Goal: Transaction & Acquisition: Purchase product/service

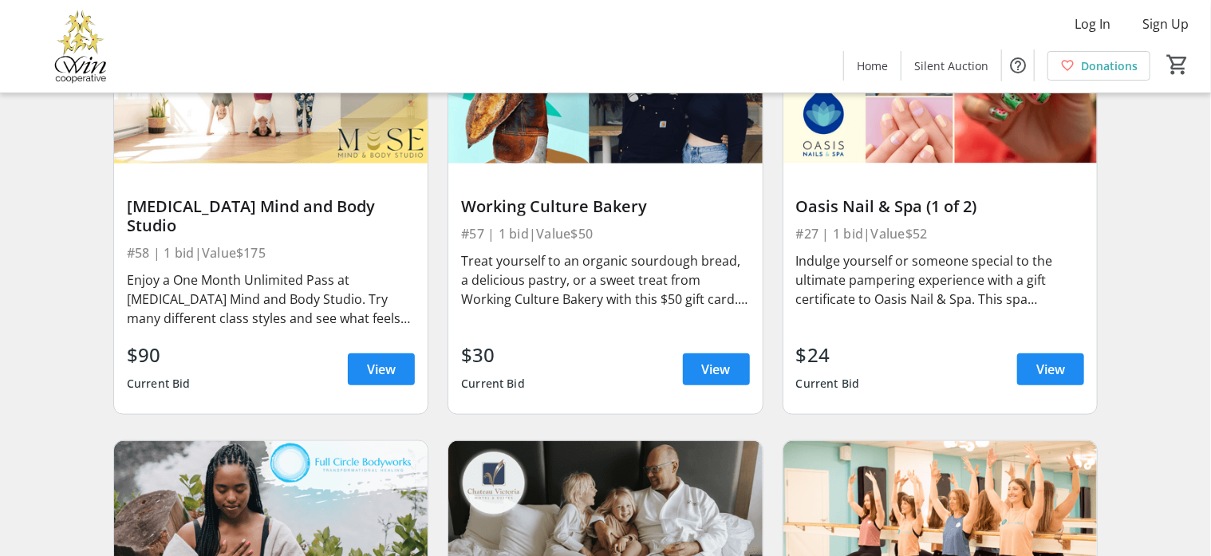
scroll to position [603, 0]
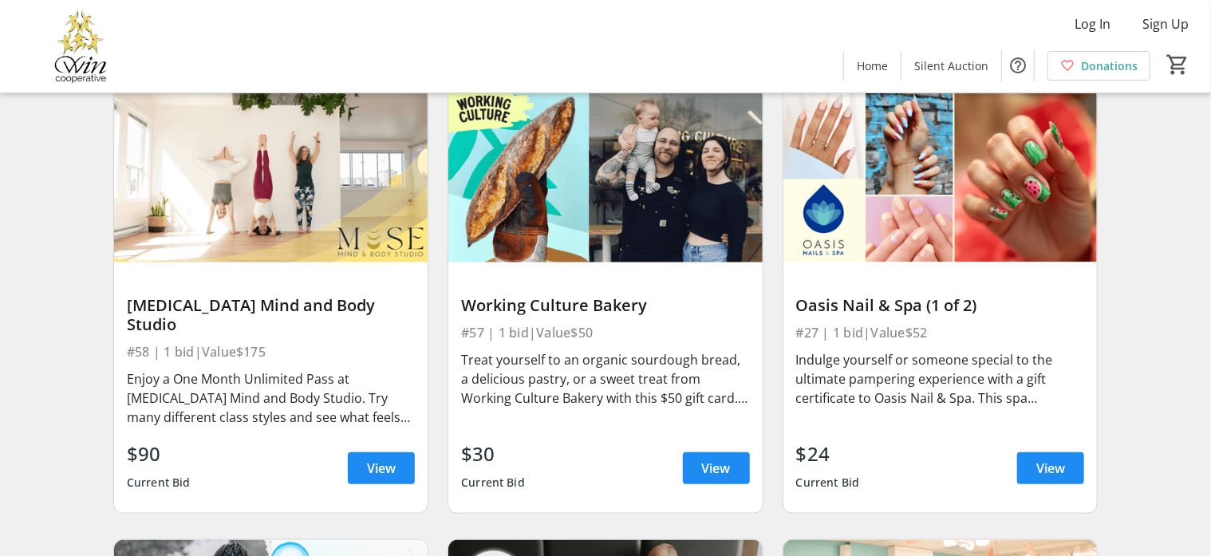
drag, startPoint x: 859, startPoint y: 325, endPoint x: 897, endPoint y: 432, distance: 113.3
click at [897, 432] on div "Oasis Nail & Spa (1 of 2) #27 | 1 bid | Value $52 Indulge yourself or someone s…" at bounding box center [940, 387] width 314 height 251
click at [898, 400] on div "Indulge yourself or someone special to the ultimate pampering experience with a…" at bounding box center [940, 378] width 288 height 57
click at [980, 444] on span "View" at bounding box center [1050, 468] width 29 height 19
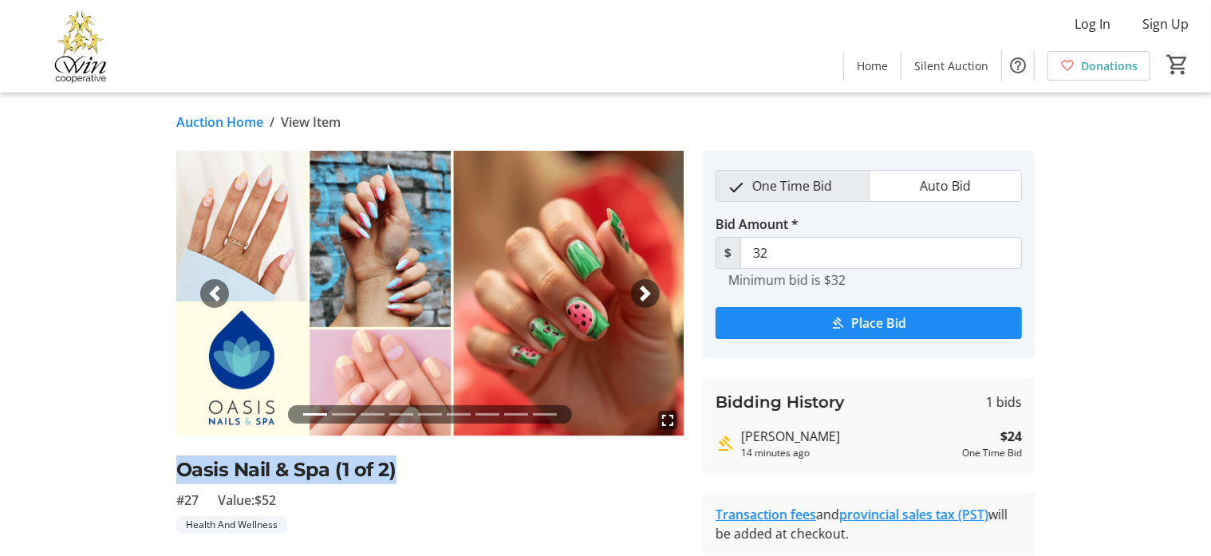
drag, startPoint x: 399, startPoint y: 474, endPoint x: 169, endPoint y: 467, distance: 229.9
click at [169, 444] on tr-auction-item-ui "fullscreen fullscreen fullscreen fullscreen fullscreen fullscreen fullscreen fu…" at bounding box center [430, 419] width 527 height 536
drag, startPoint x: 169, startPoint y: 467, endPoint x: 191, endPoint y: 467, distance: 22.3
copy h2 "Oasis Nail & Spa (1 of 2)"
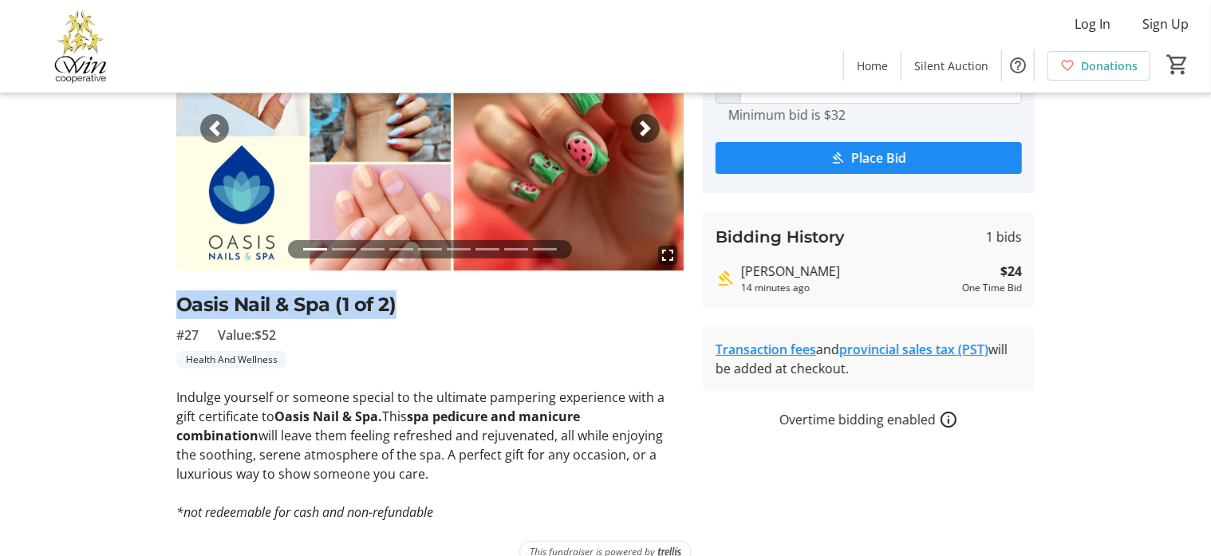
scroll to position [191, 0]
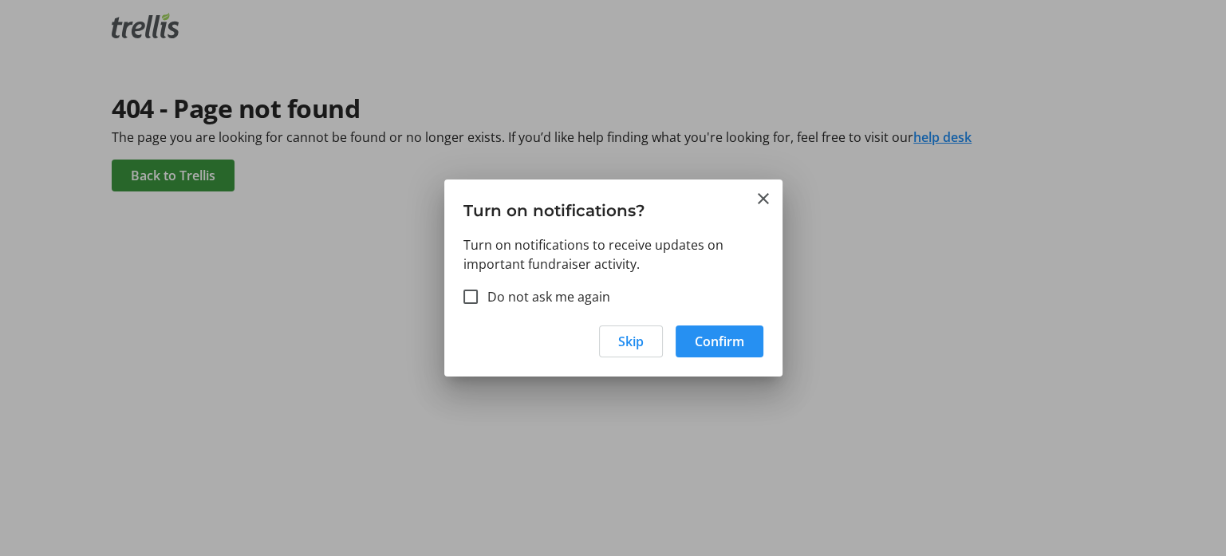
click at [714, 345] on span "Confirm" at bounding box center [719, 341] width 49 height 19
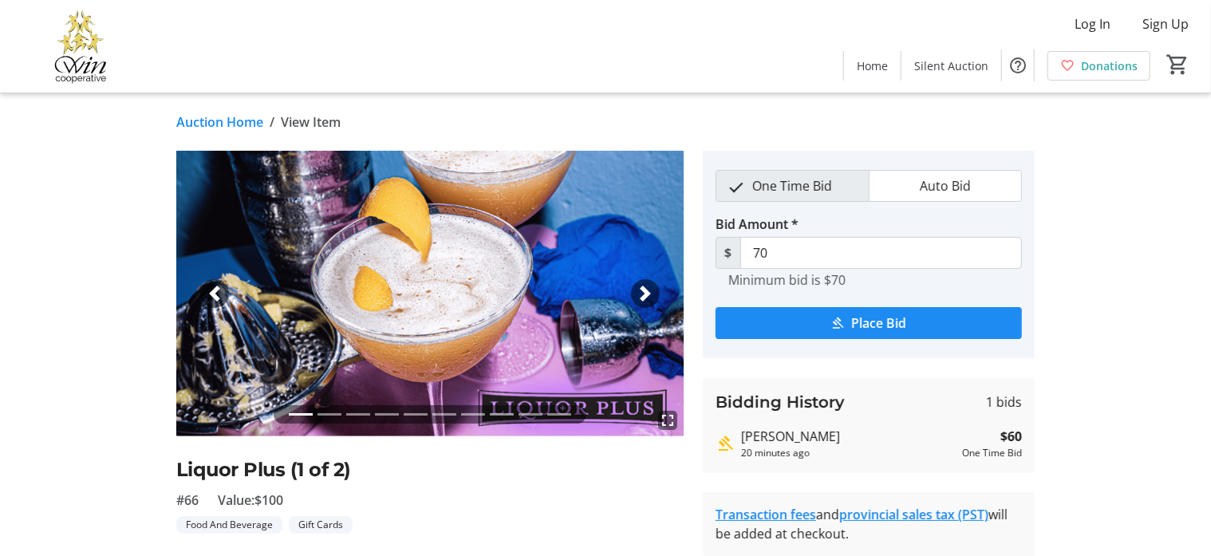
click at [635, 294] on div "Next" at bounding box center [645, 293] width 29 height 29
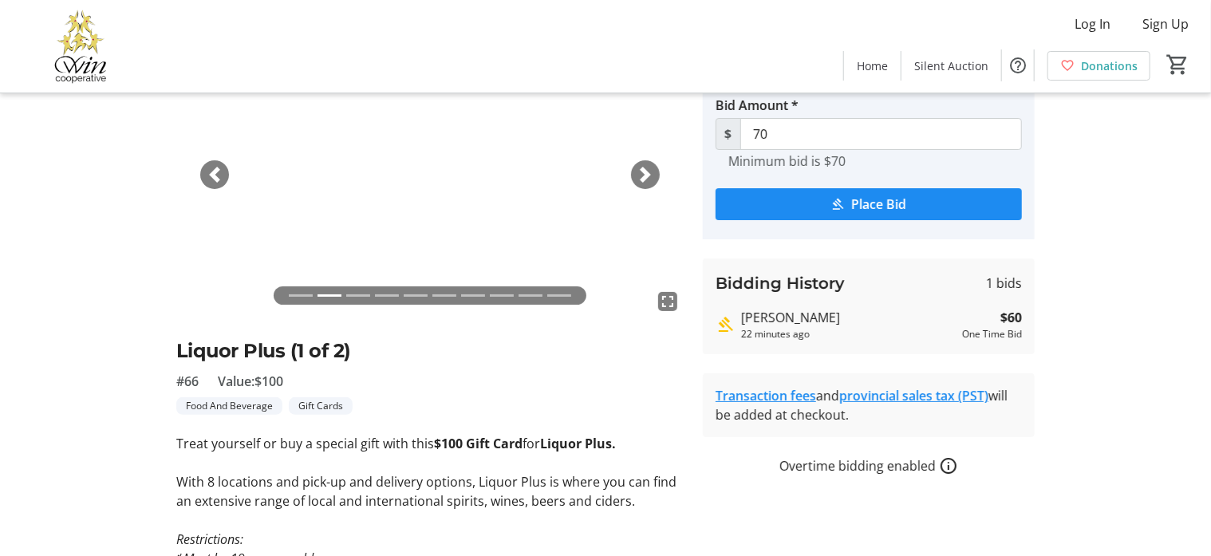
scroll to position [91, 0]
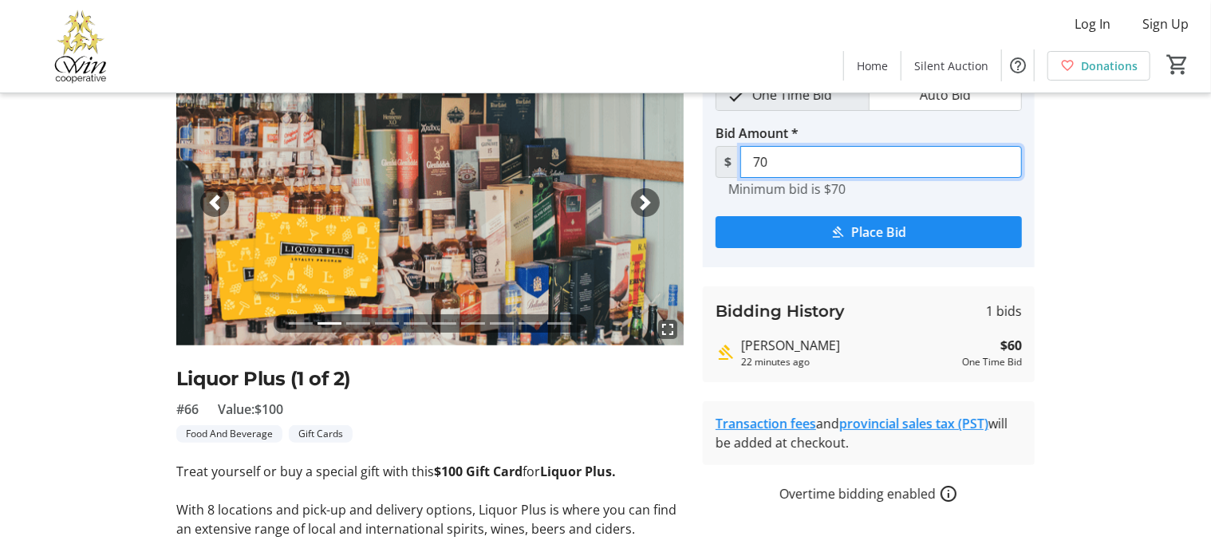
click at [804, 164] on input "70" at bounding box center [881, 162] width 282 height 32
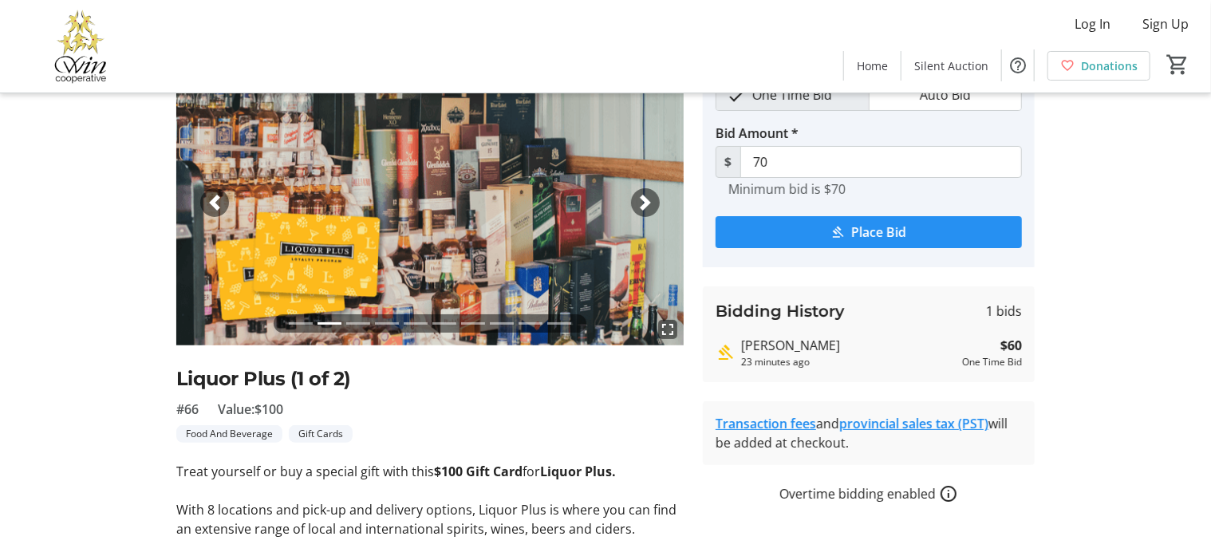
click at [875, 235] on span "Place Bid" at bounding box center [879, 232] width 55 height 19
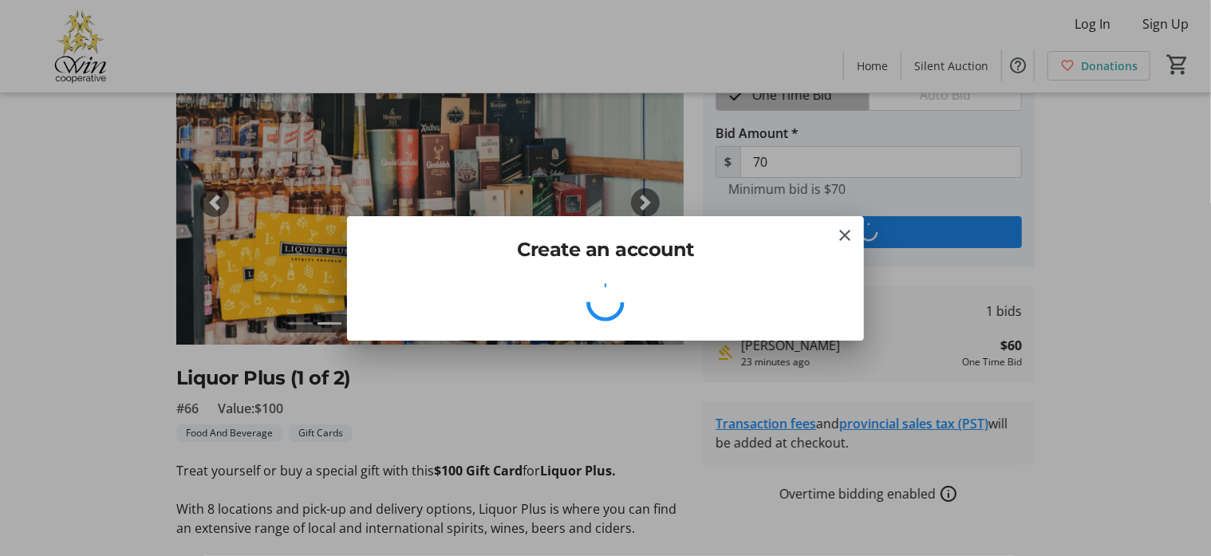
scroll to position [0, 0]
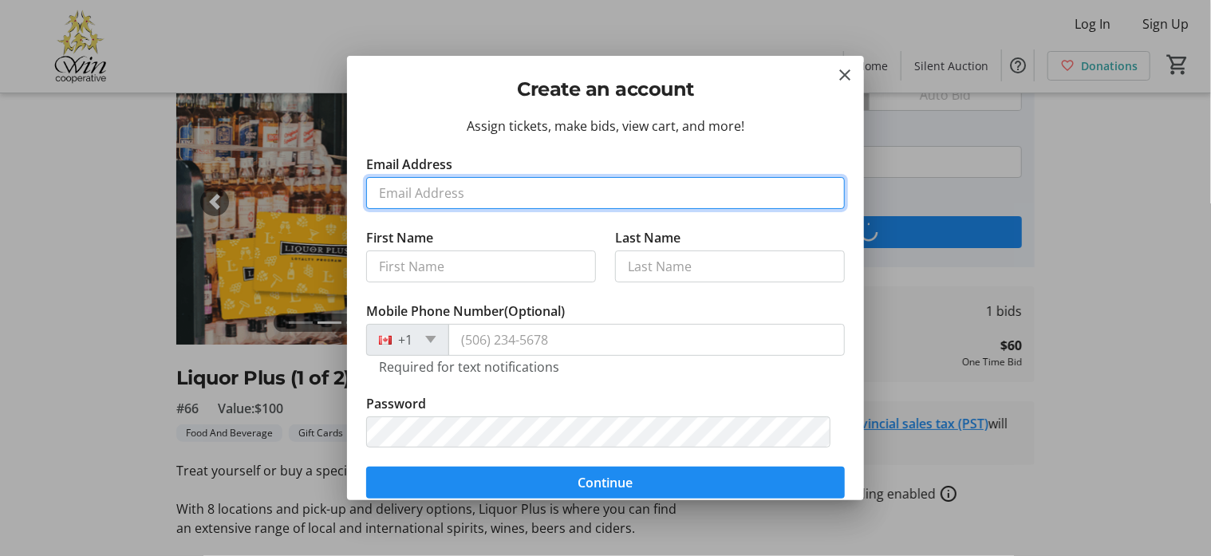
click at [437, 197] on input "Email Address" at bounding box center [605, 193] width 479 height 32
type input "TRPERSAUD@SHAW.CA"
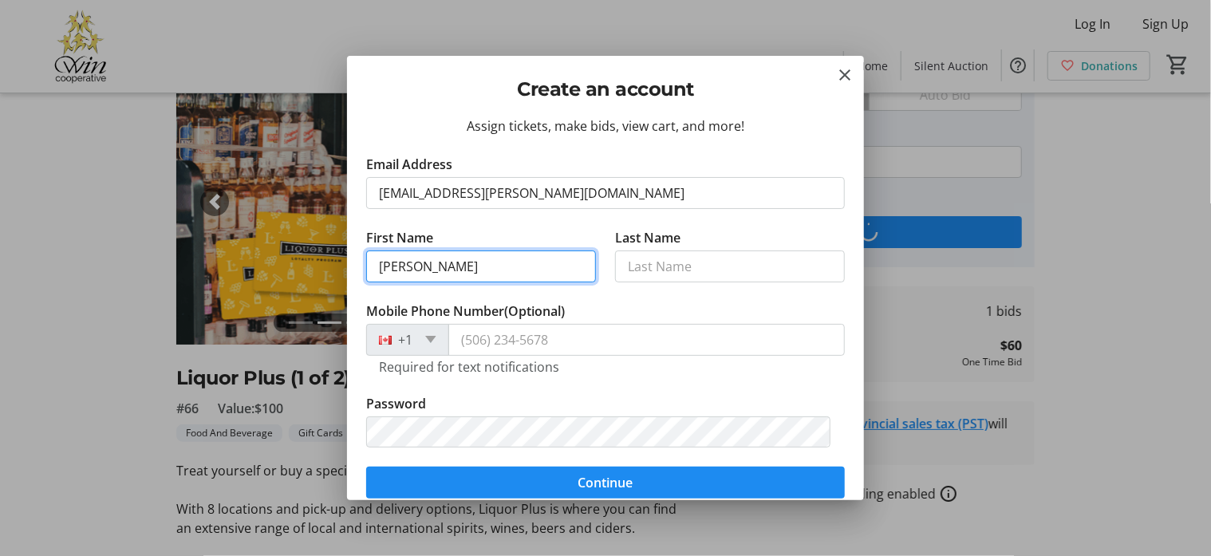
type input "Tammi-Rae"
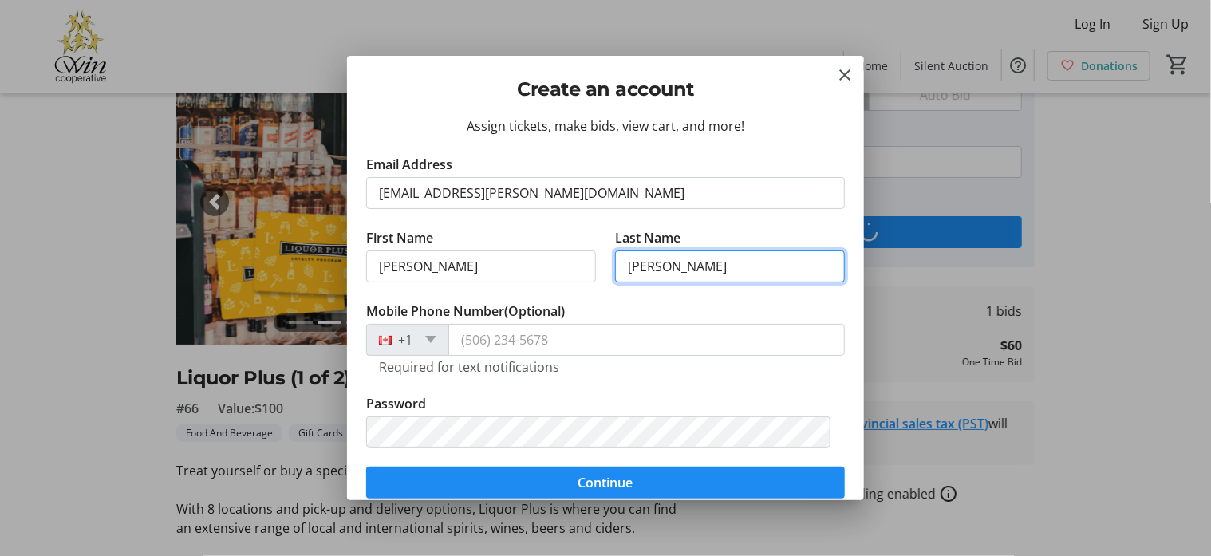
type input "Persaud"
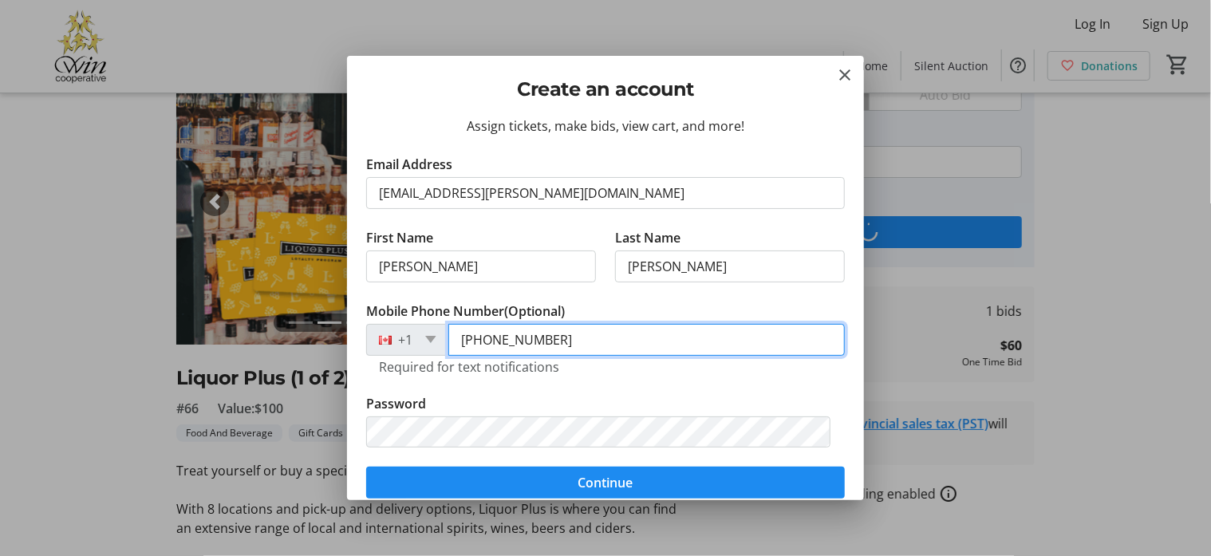
type input "(778) 584-4101"
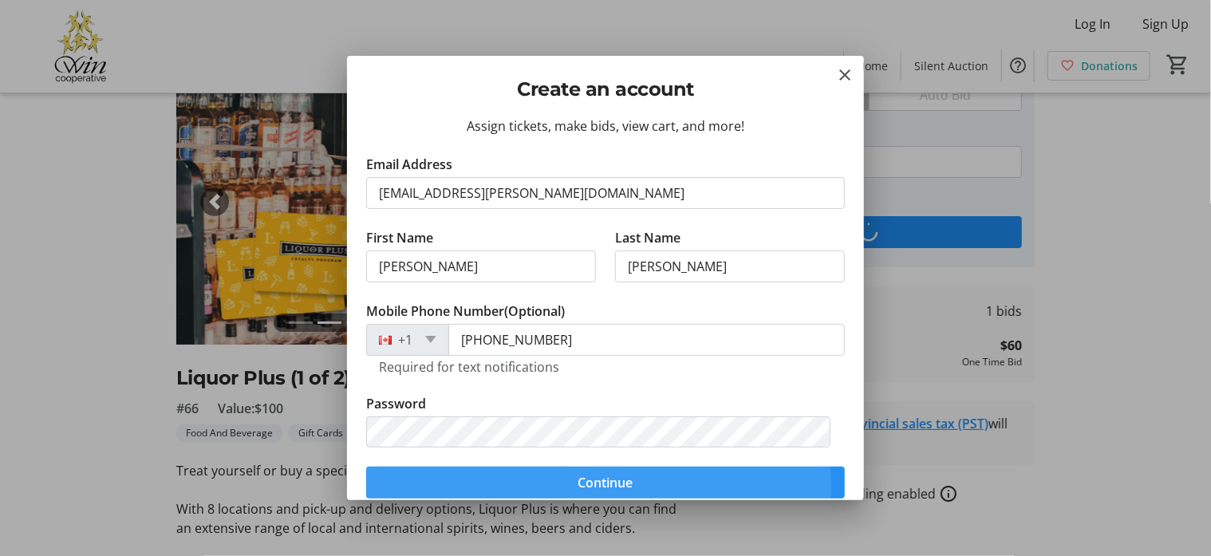
click at [597, 487] on span "Continue" at bounding box center [605, 482] width 55 height 19
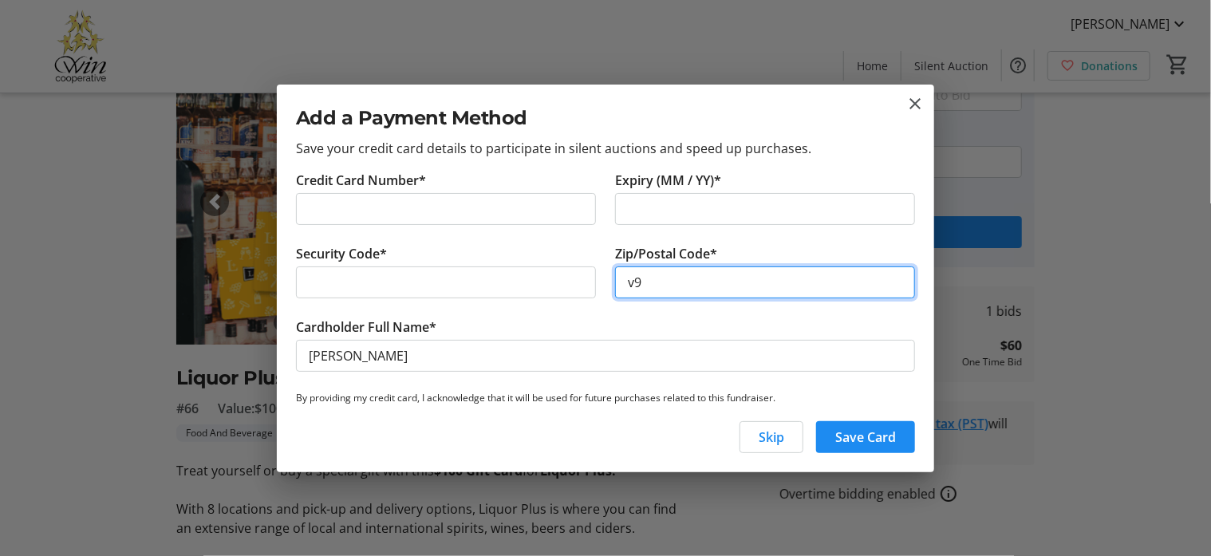
type input "v"
type input "V9A 2L7"
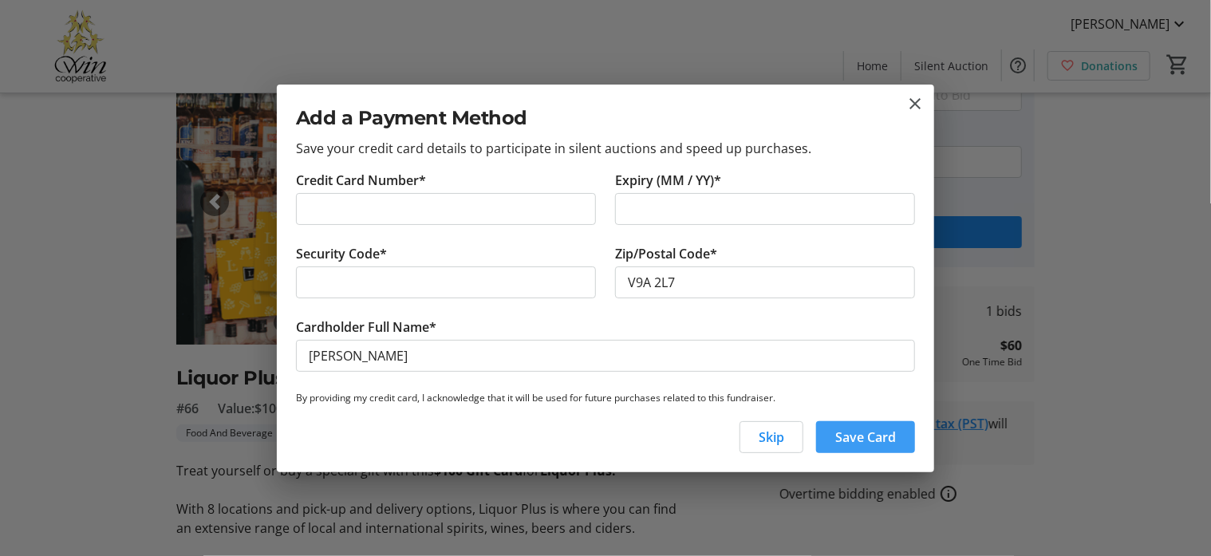
click at [854, 437] on span "Save Card" at bounding box center [865, 437] width 61 height 19
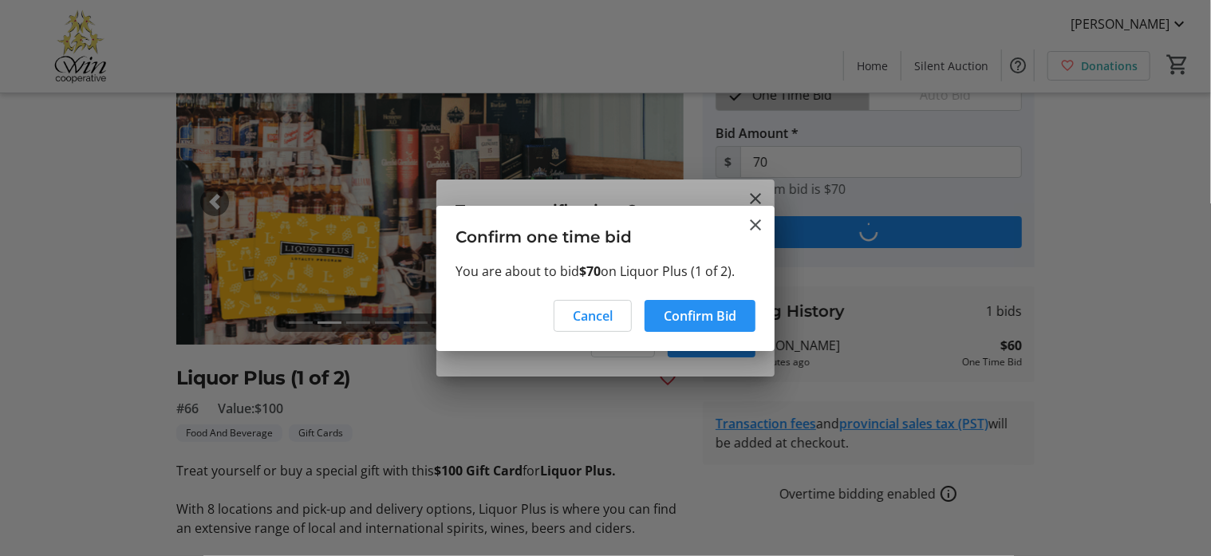
click at [670, 318] on span "Confirm Bid" at bounding box center [700, 315] width 73 height 19
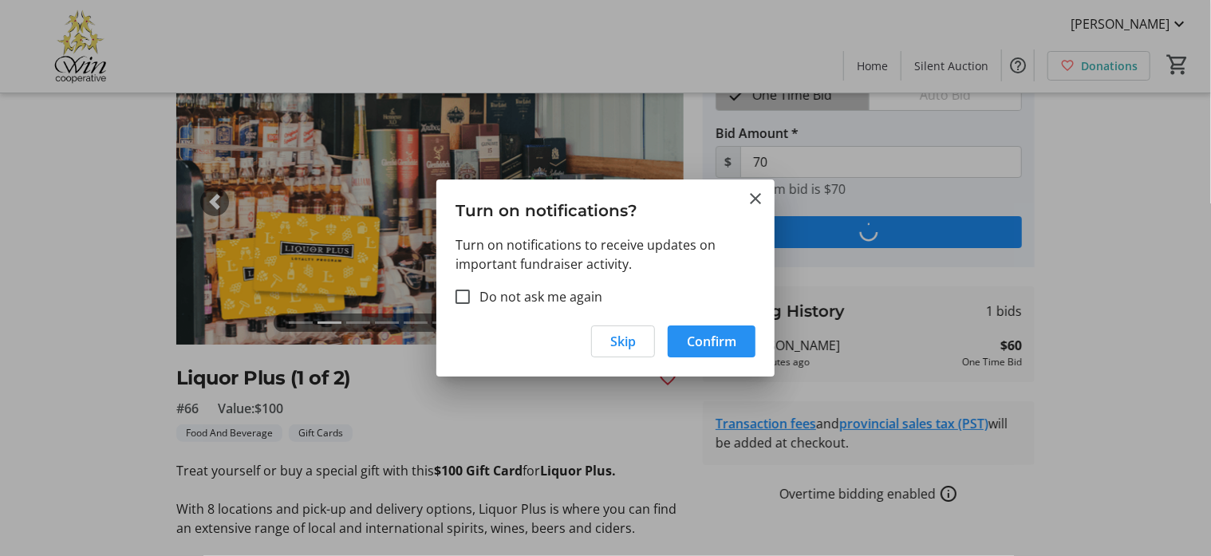
type input "80"
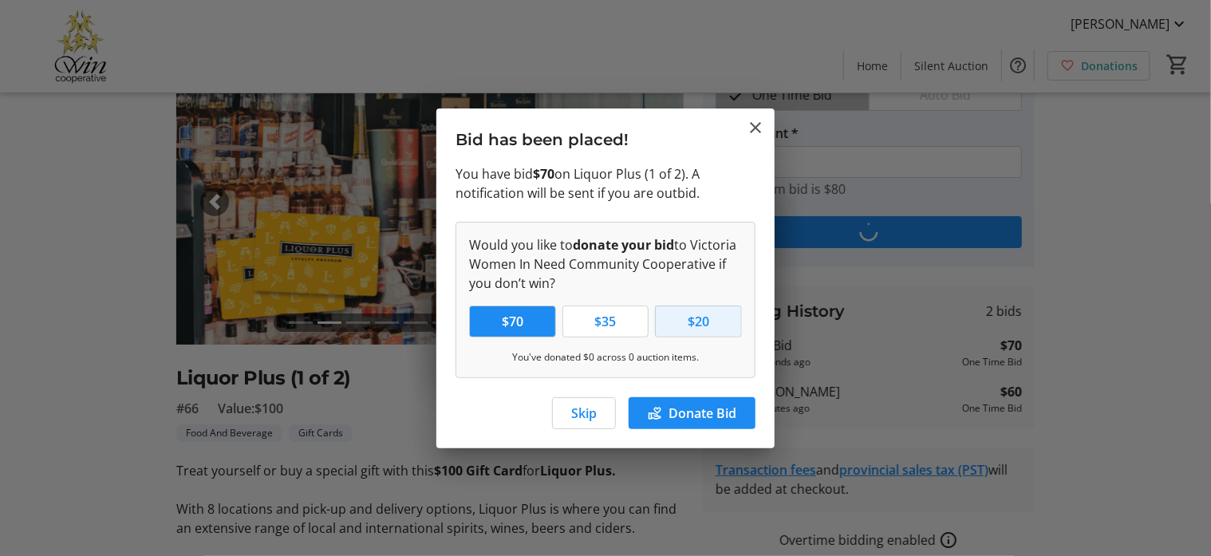
click at [692, 334] on button "$20" at bounding box center [698, 321] width 85 height 30
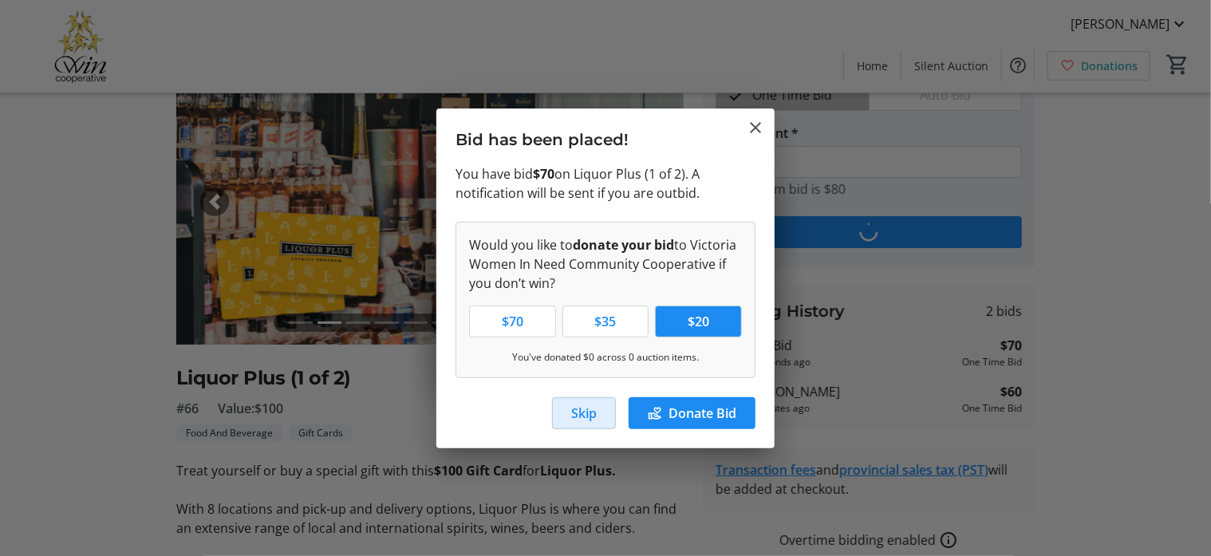
click at [568, 412] on span "button" at bounding box center [584, 413] width 62 height 38
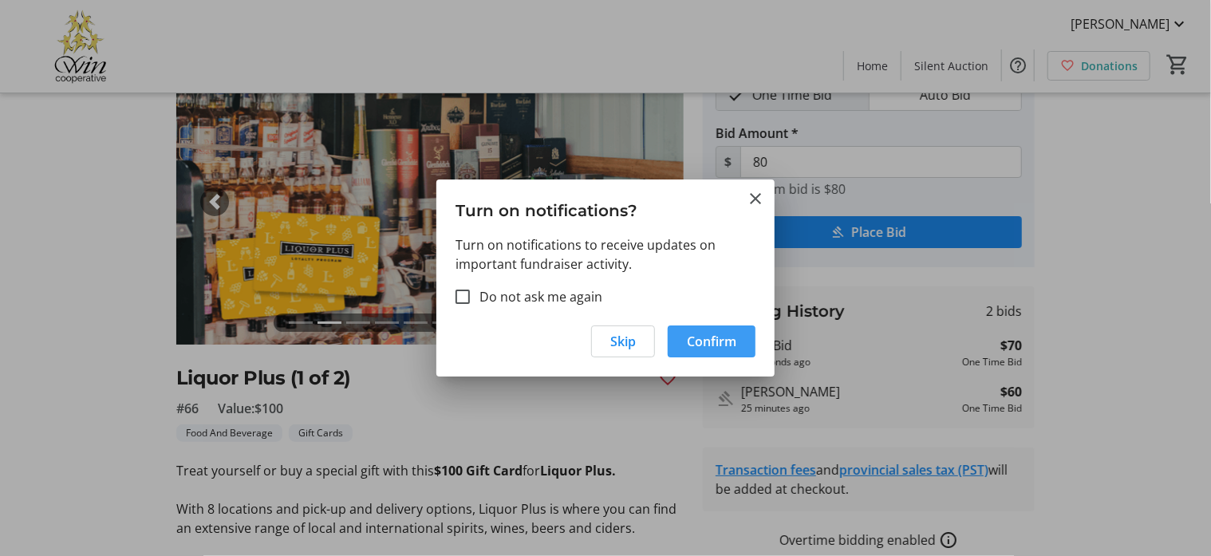
click at [696, 344] on span "Confirm" at bounding box center [711, 341] width 49 height 19
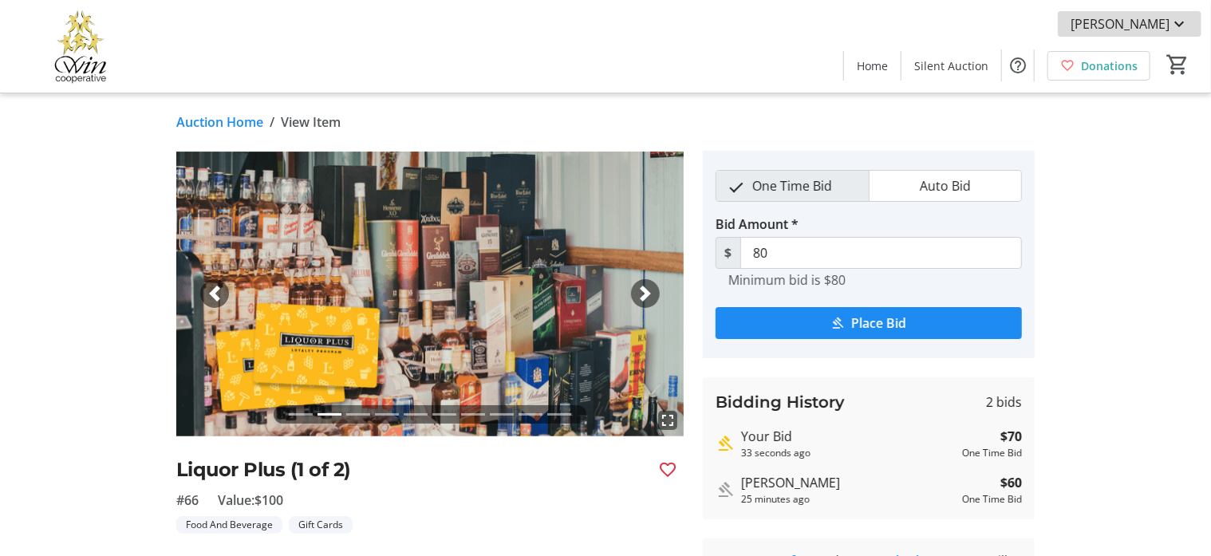
click at [1178, 25] on mat-icon at bounding box center [1179, 23] width 19 height 19
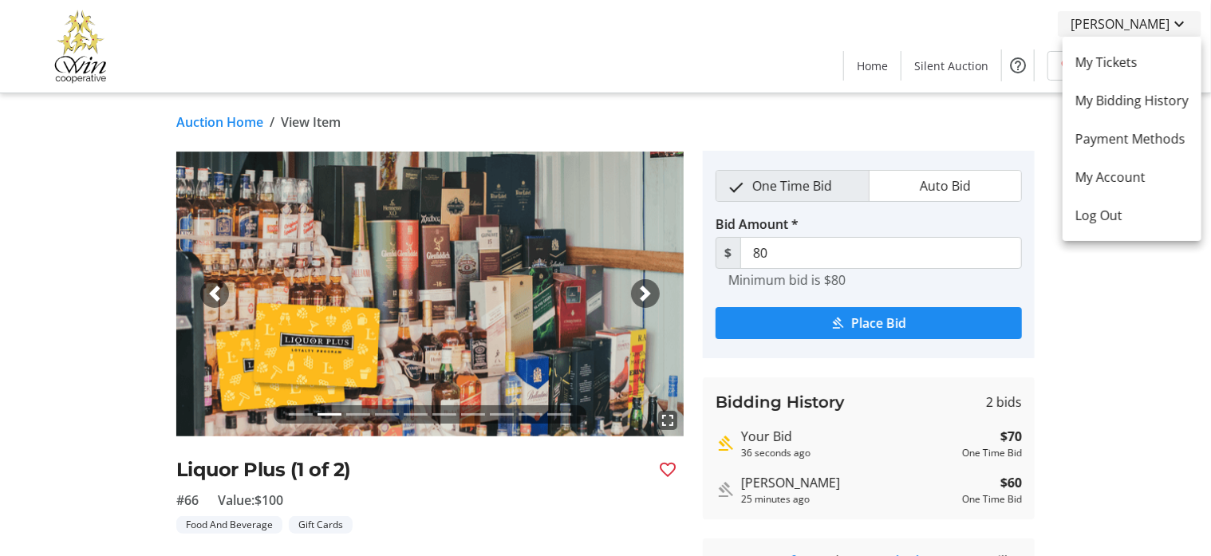
click at [1178, 25] on div at bounding box center [605, 278] width 1211 height 556
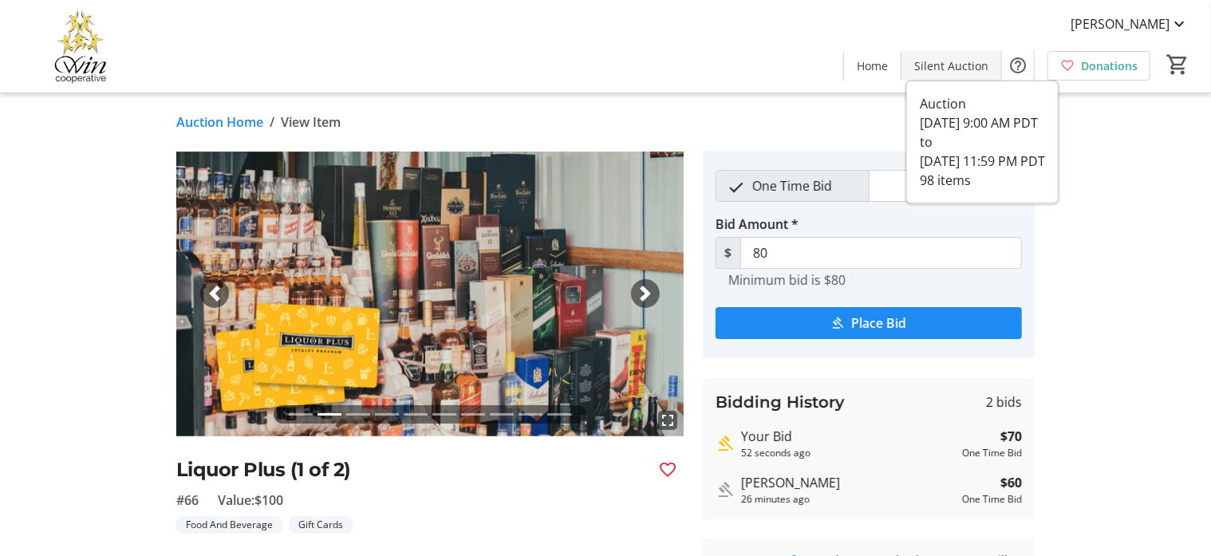
click at [959, 67] on span "Silent Auction" at bounding box center [951, 65] width 74 height 17
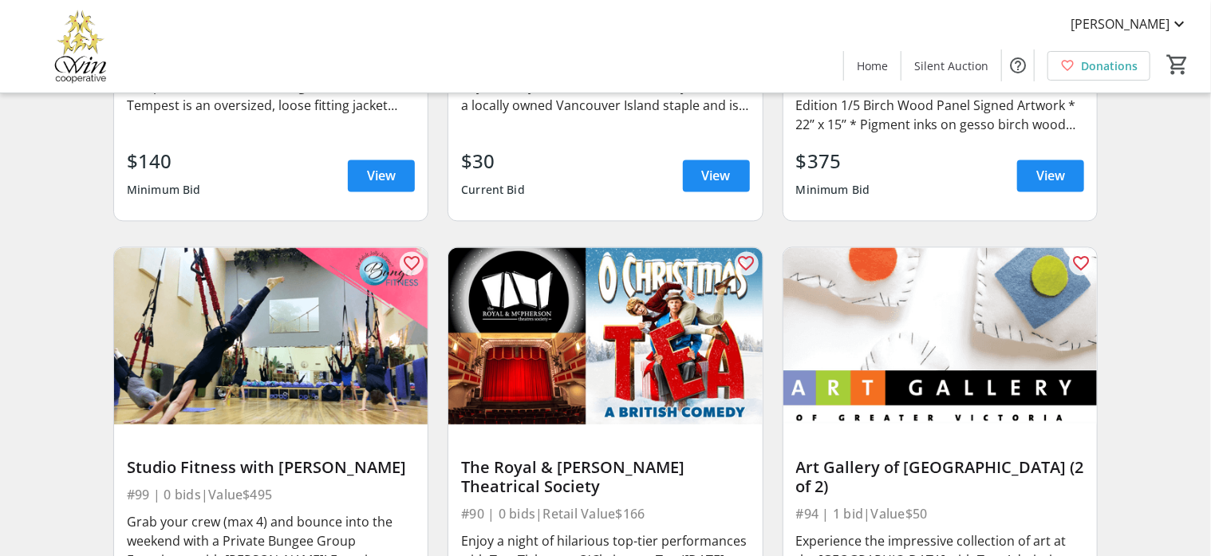
scroll to position [13609, 0]
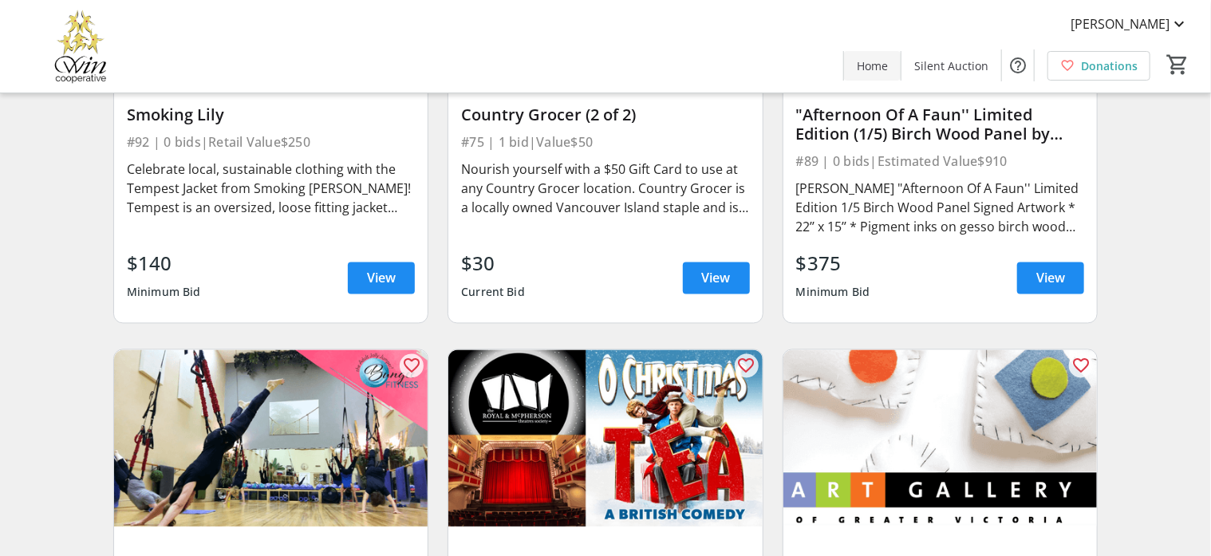
click at [865, 67] on span "Home" at bounding box center [872, 65] width 31 height 17
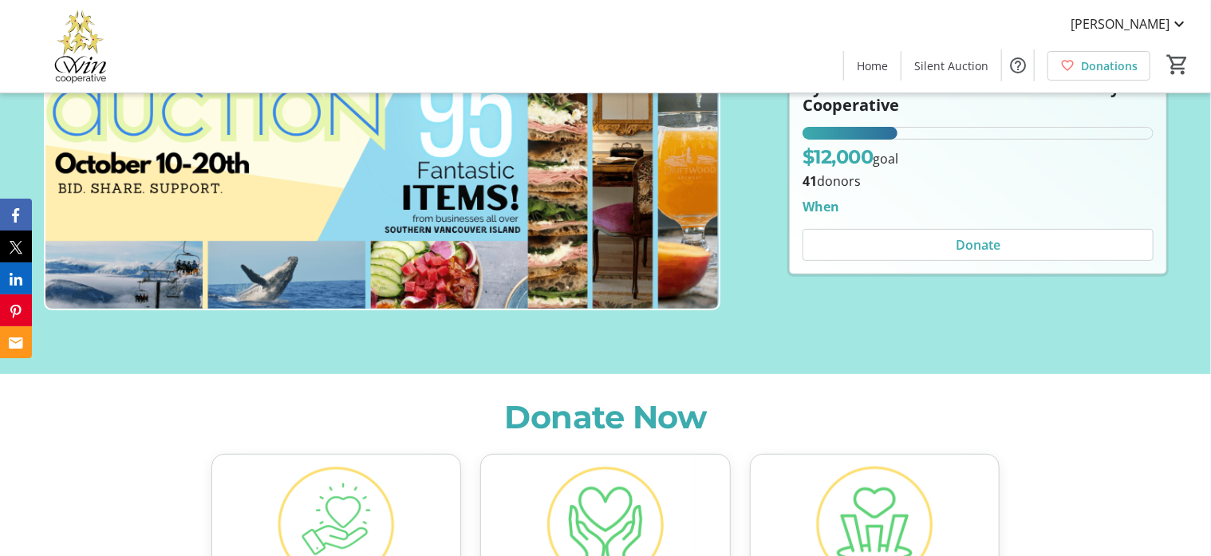
scroll to position [153, 0]
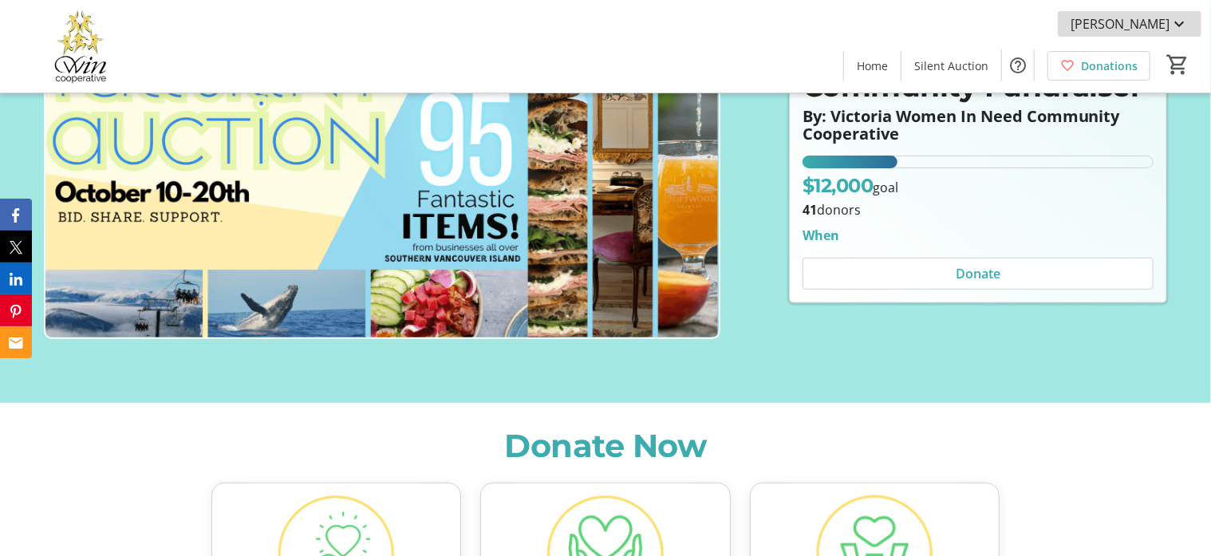
click at [1178, 24] on mat-icon at bounding box center [1179, 23] width 19 height 19
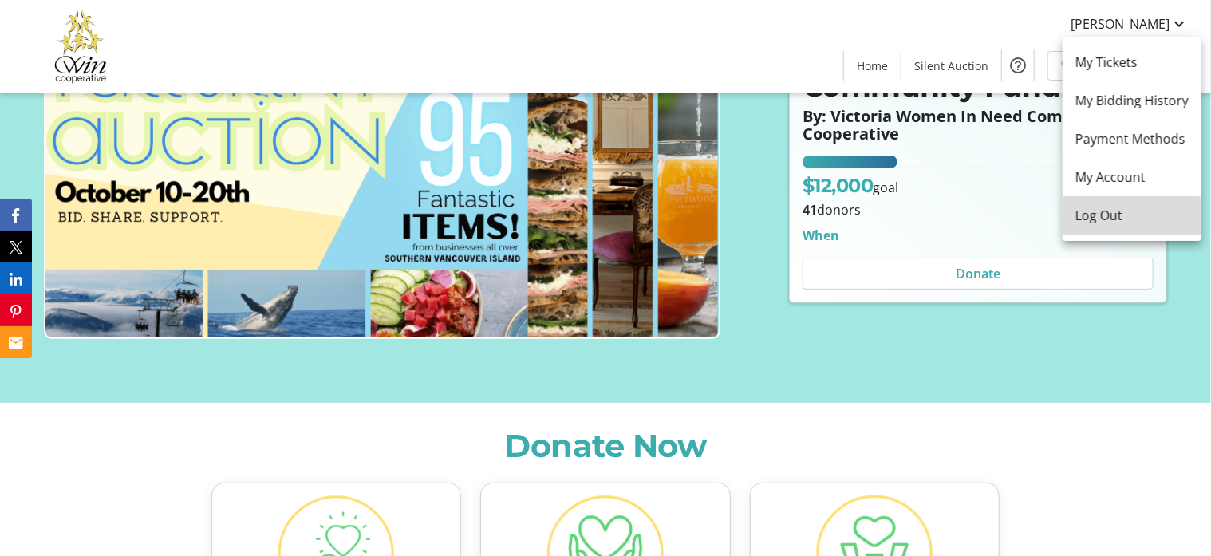
click at [1105, 223] on span "Log Out" at bounding box center [1131, 215] width 113 height 19
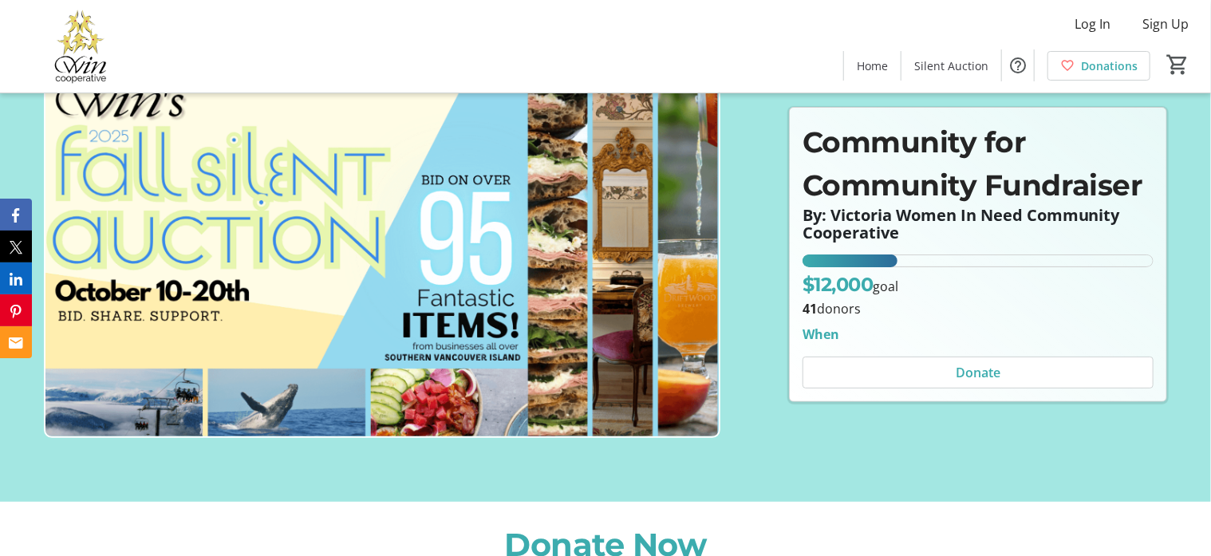
scroll to position [0, 0]
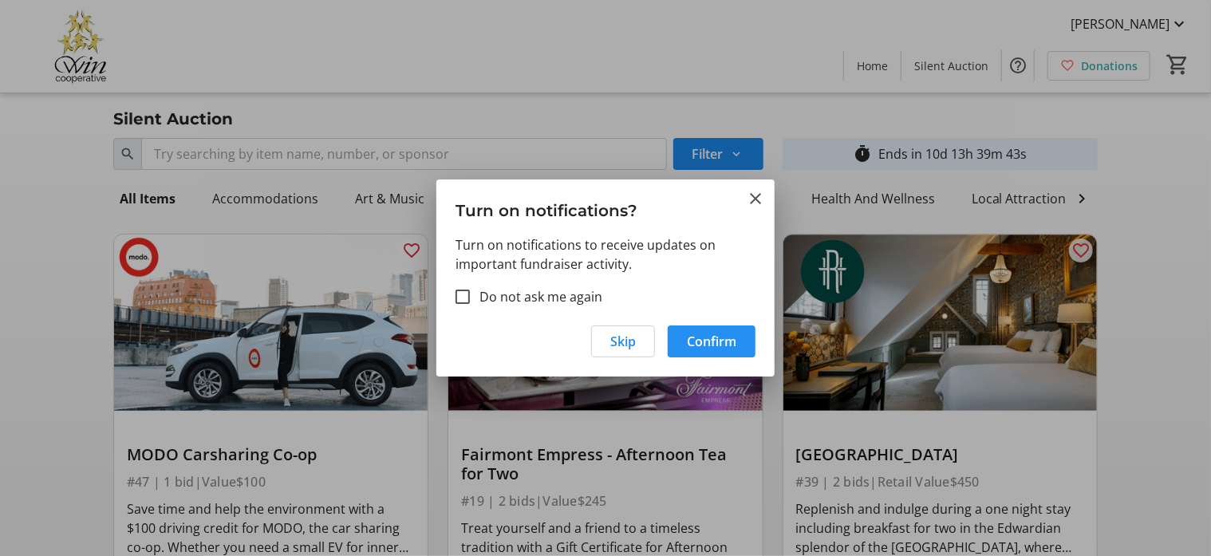
click at [714, 341] on span "Confirm" at bounding box center [711, 341] width 49 height 19
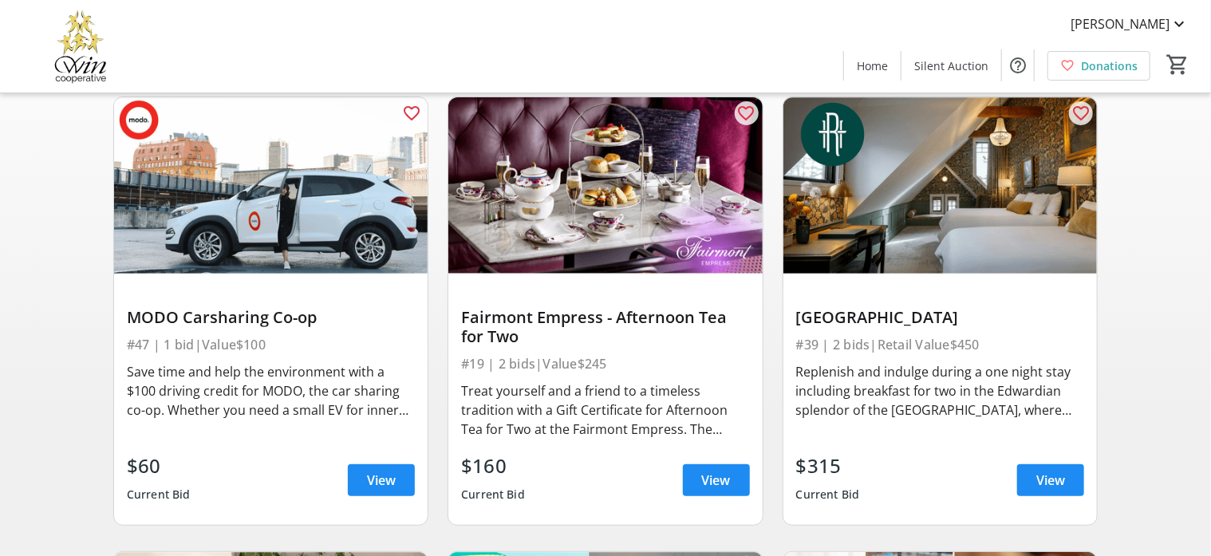
scroll to position [99, 0]
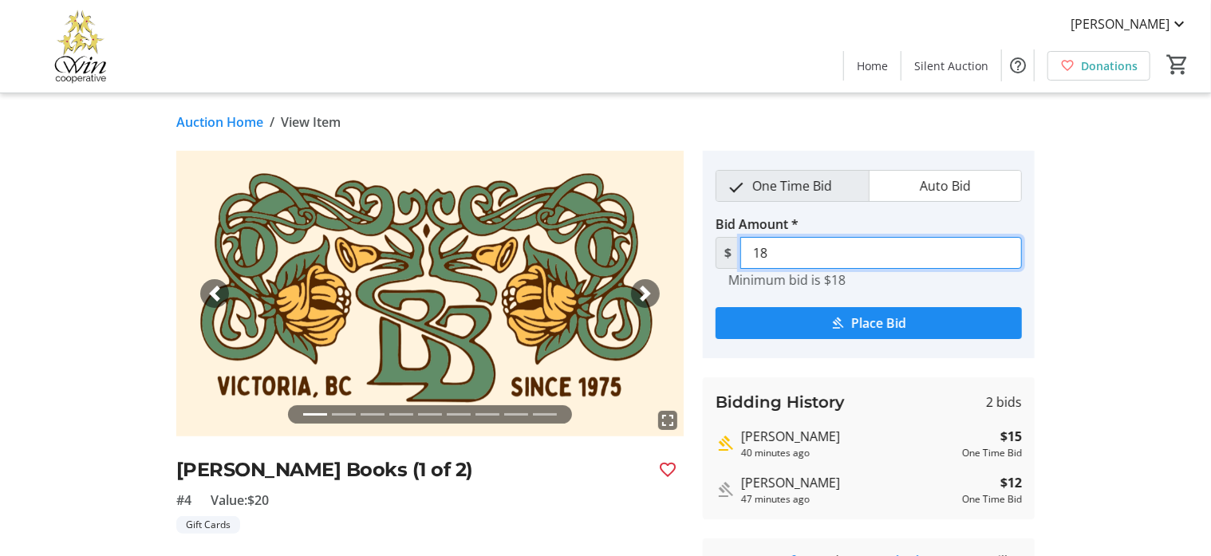
click at [780, 258] on input "18" at bounding box center [881, 253] width 282 height 32
type input "1"
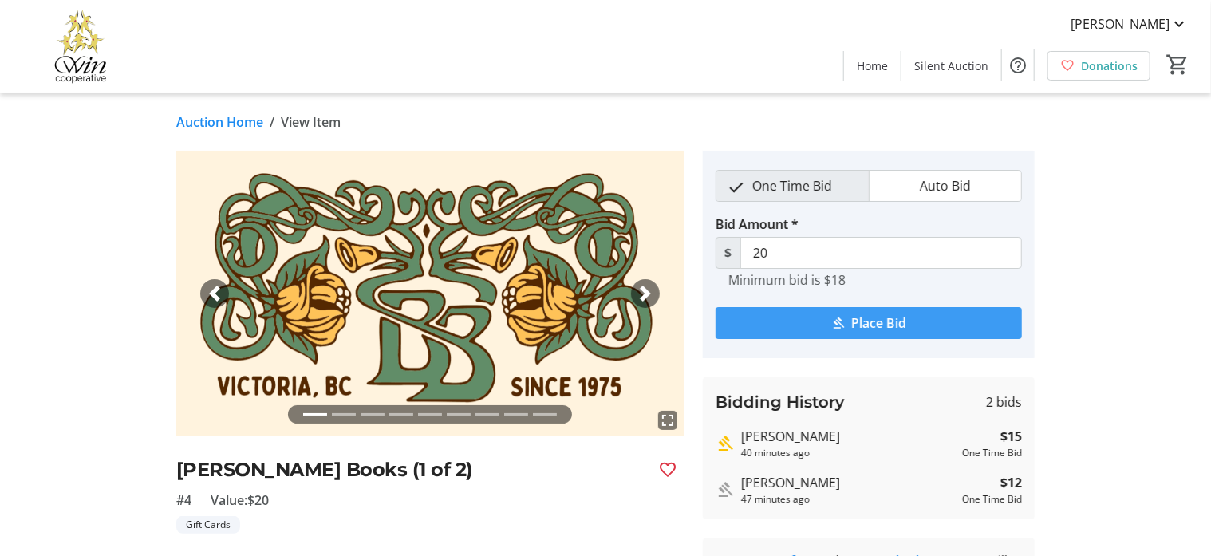
click at [850, 326] on span "submit" at bounding box center [869, 323] width 306 height 38
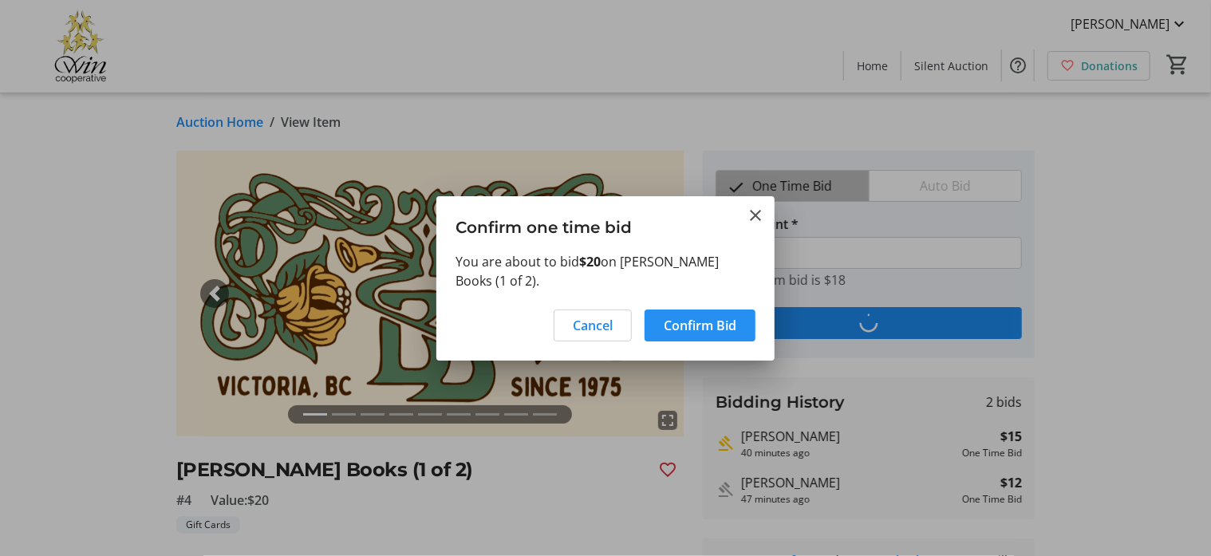
click at [692, 320] on span "Confirm Bid" at bounding box center [700, 325] width 73 height 19
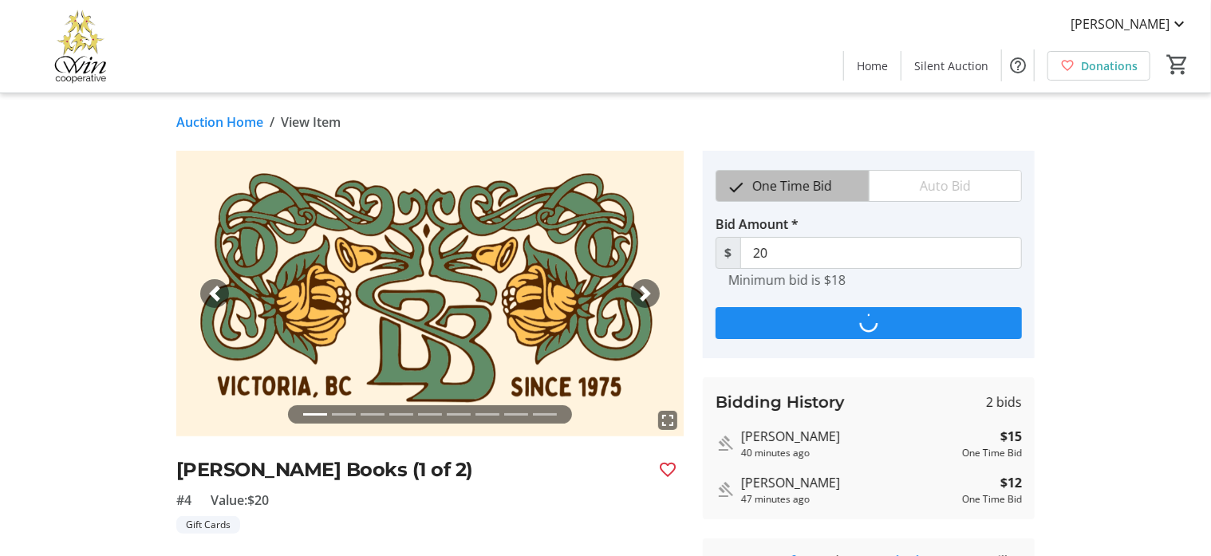
type input "23"
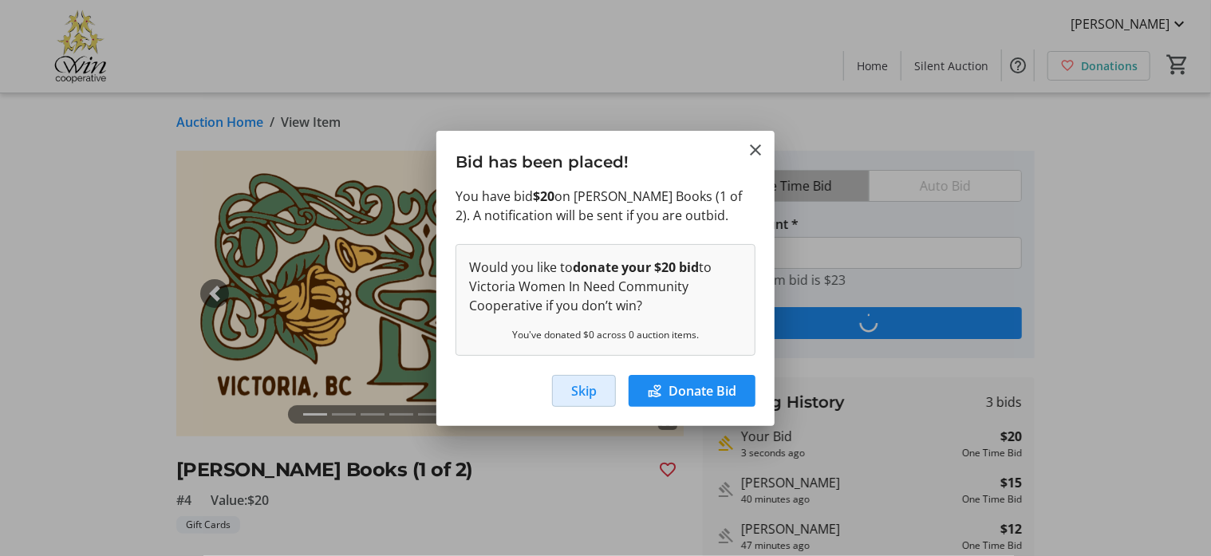
click at [589, 399] on span "Skip" at bounding box center [584, 390] width 26 height 19
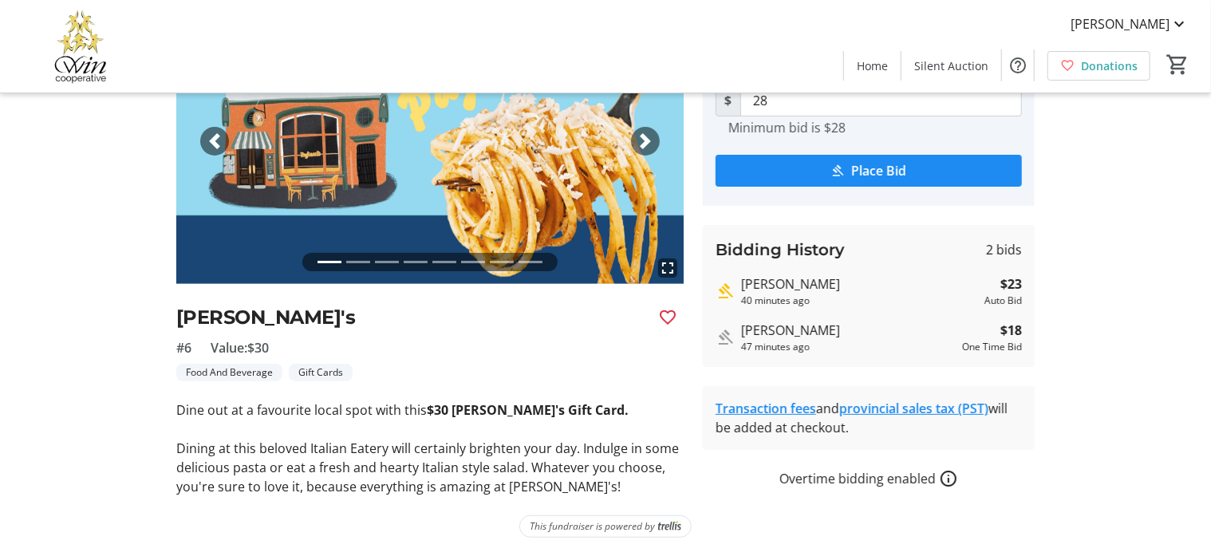
scroll to position [53, 0]
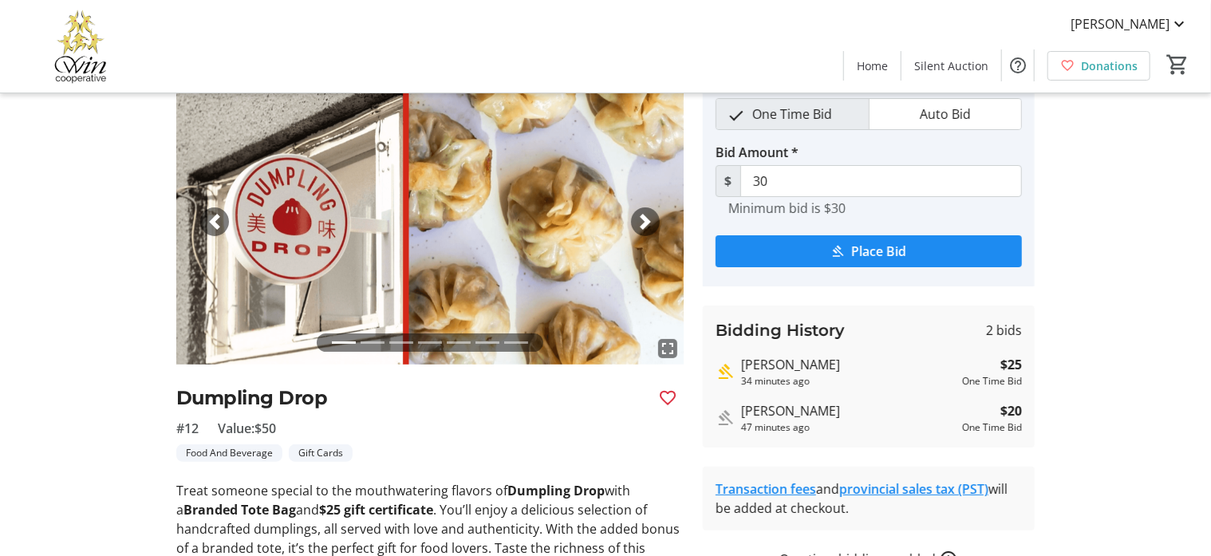
scroll to position [99, 0]
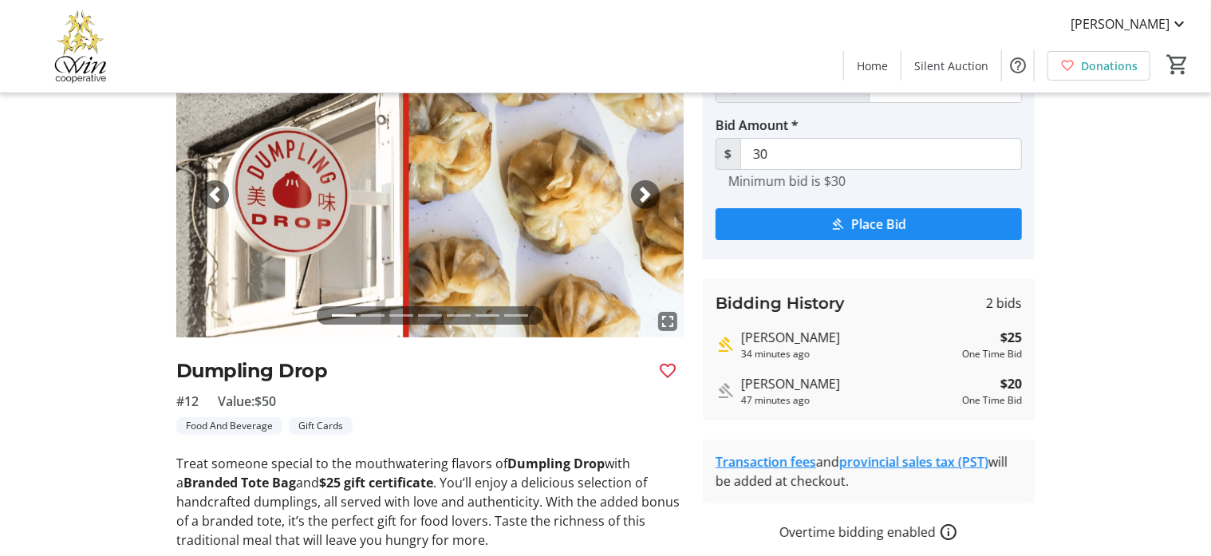
click at [637, 191] on span "button" at bounding box center [645, 195] width 16 height 16
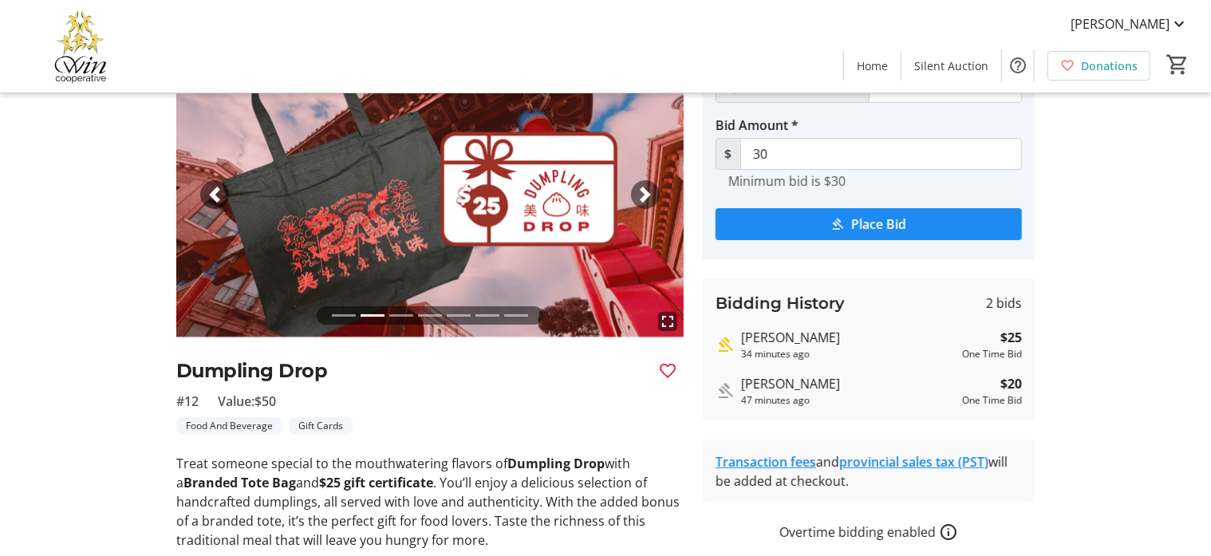
click at [637, 191] on span "button" at bounding box center [645, 195] width 16 height 16
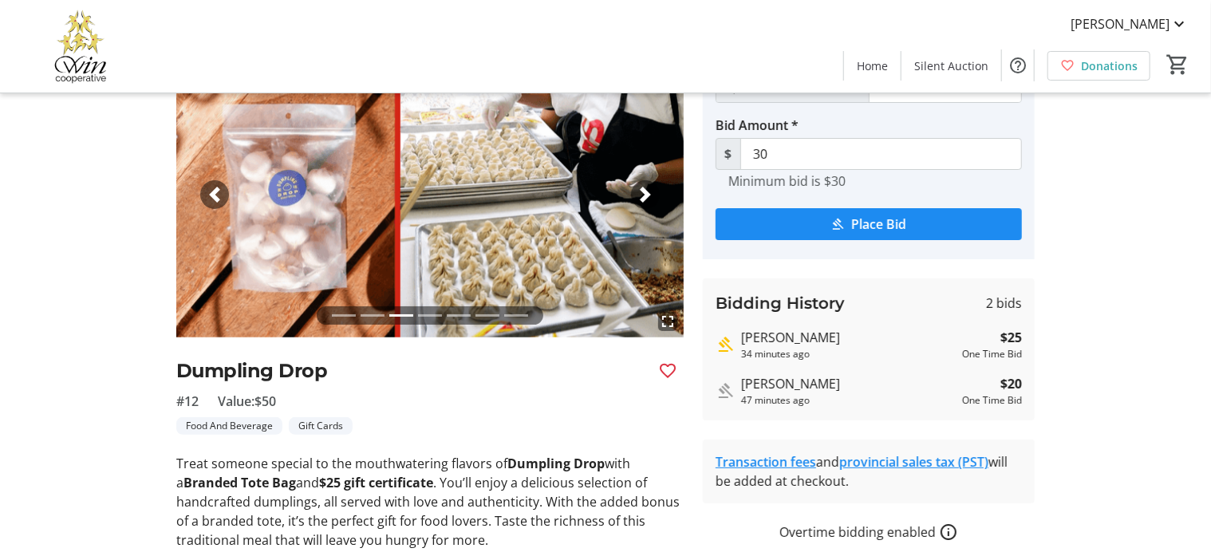
click at [637, 191] on span "button" at bounding box center [645, 195] width 16 height 16
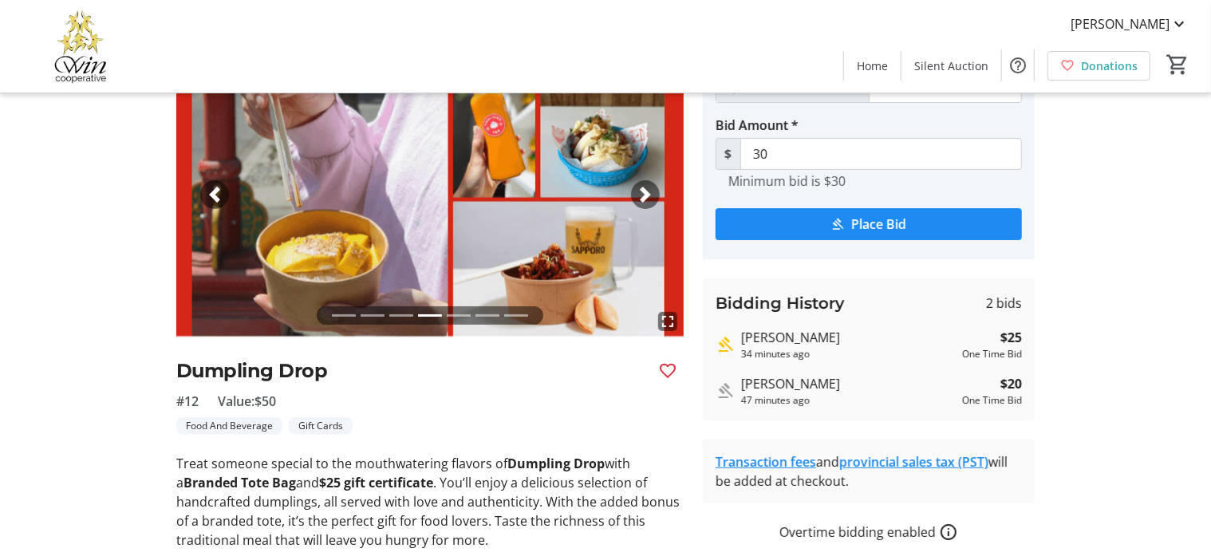
click at [637, 191] on span "button" at bounding box center [645, 195] width 16 height 16
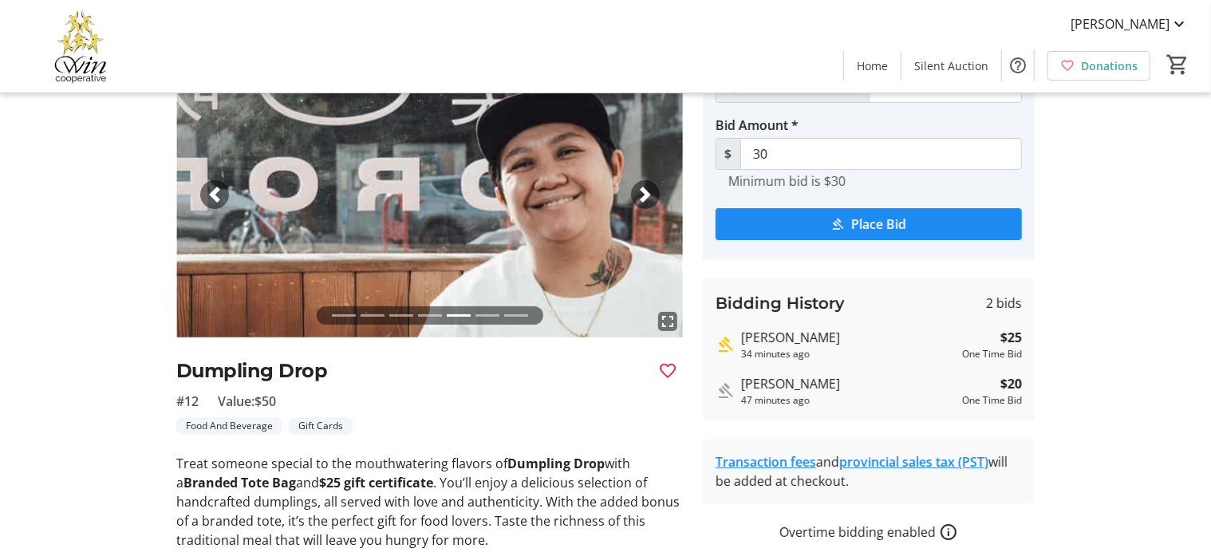
click at [637, 191] on span "button" at bounding box center [645, 195] width 16 height 16
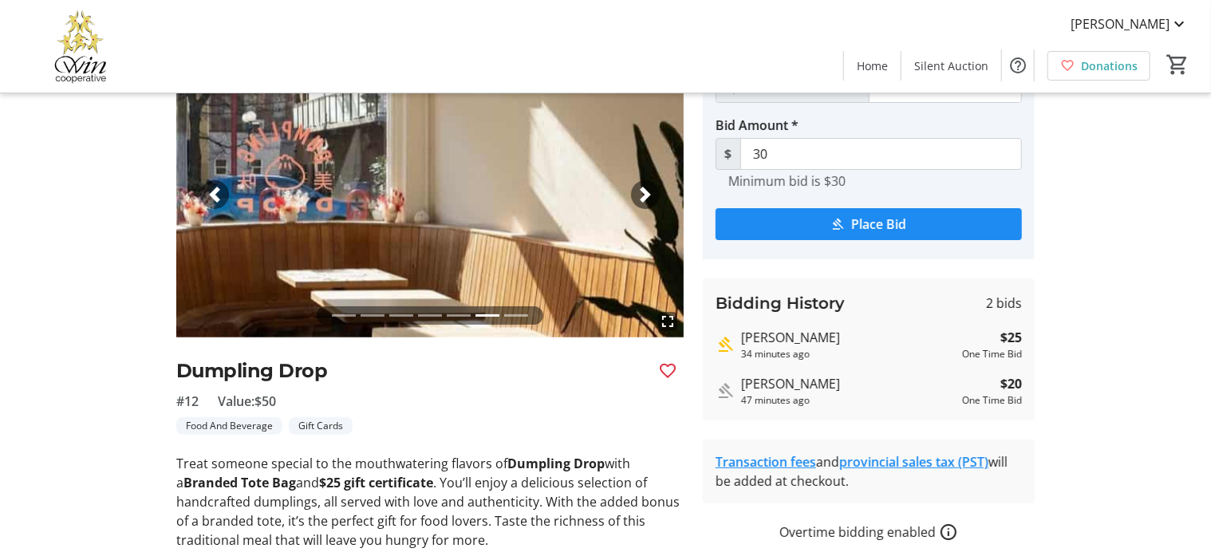
click at [637, 191] on span "button" at bounding box center [645, 195] width 16 height 16
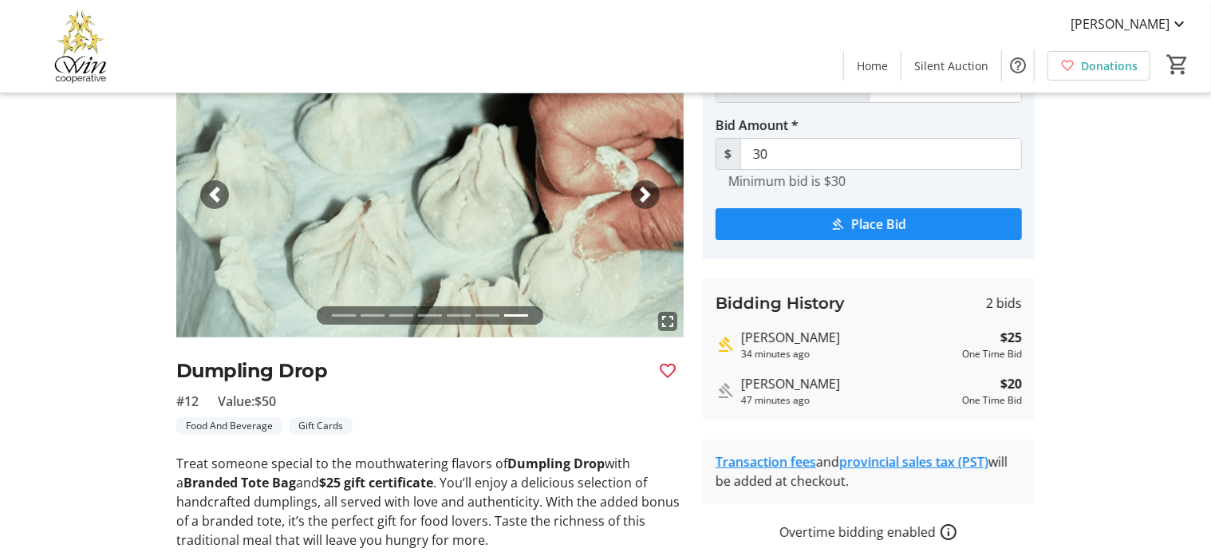
click at [637, 191] on span "button" at bounding box center [645, 195] width 16 height 16
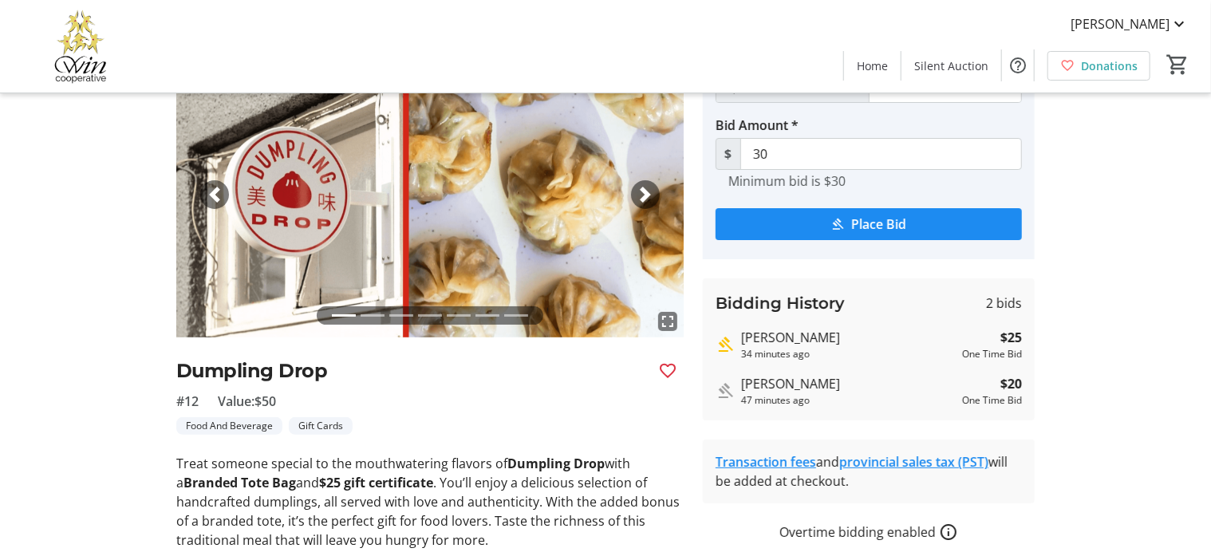
scroll to position [152, 0]
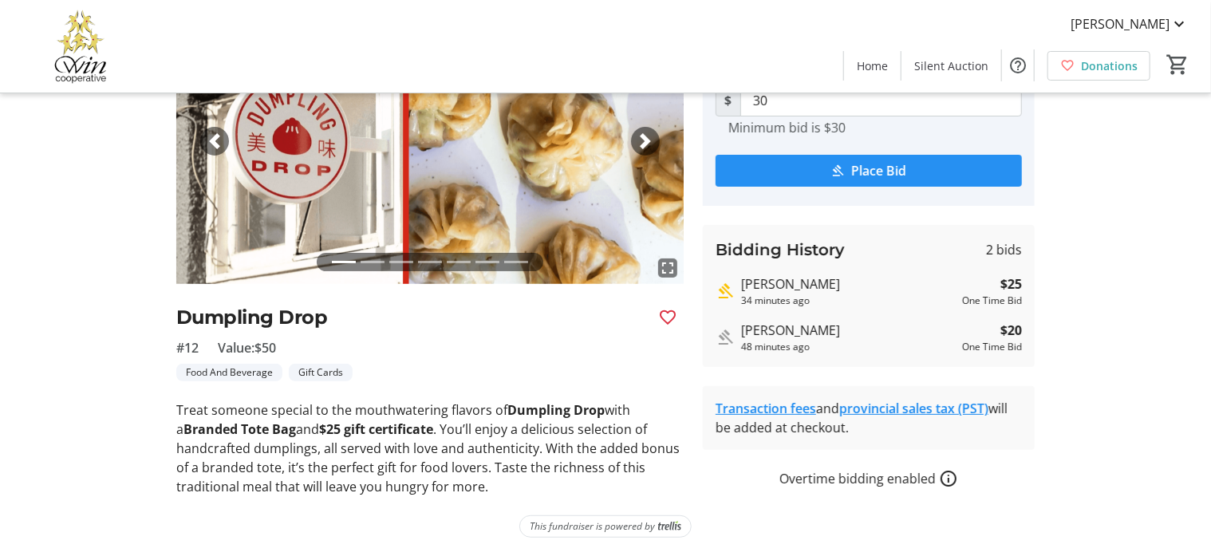
click at [855, 176] on span "Place Bid" at bounding box center [879, 170] width 55 height 19
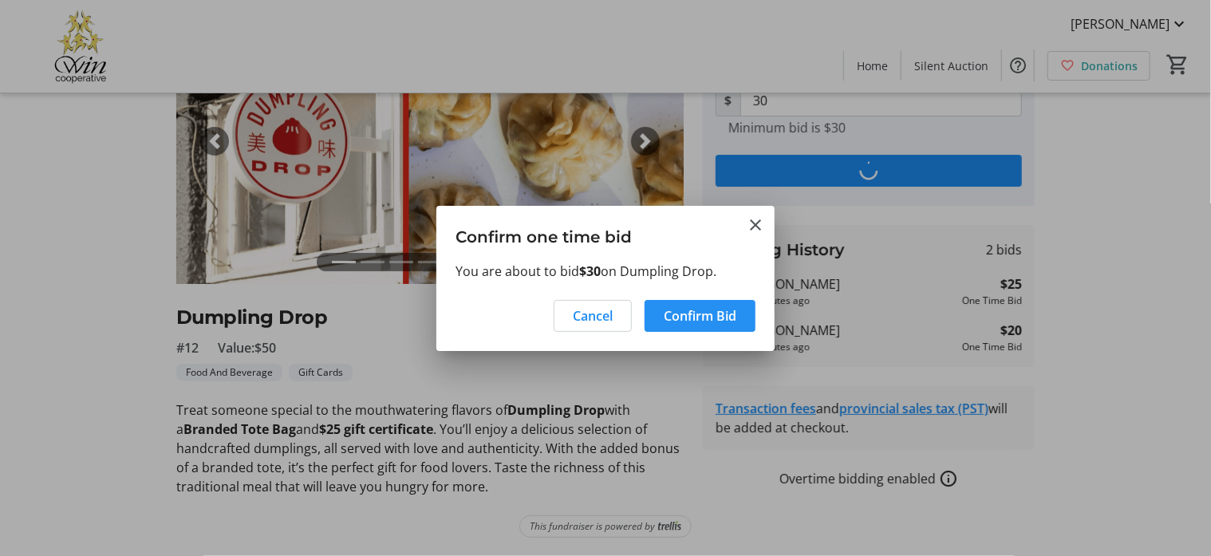
click at [680, 319] on span "Confirm Bid" at bounding box center [700, 315] width 73 height 19
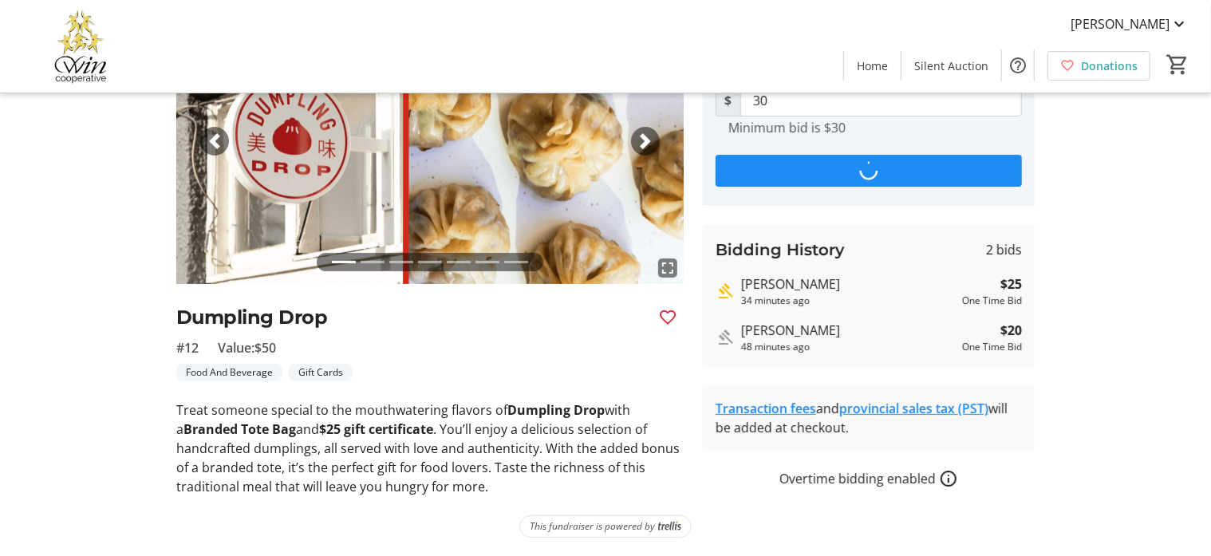
scroll to position [152, 0]
type input "35"
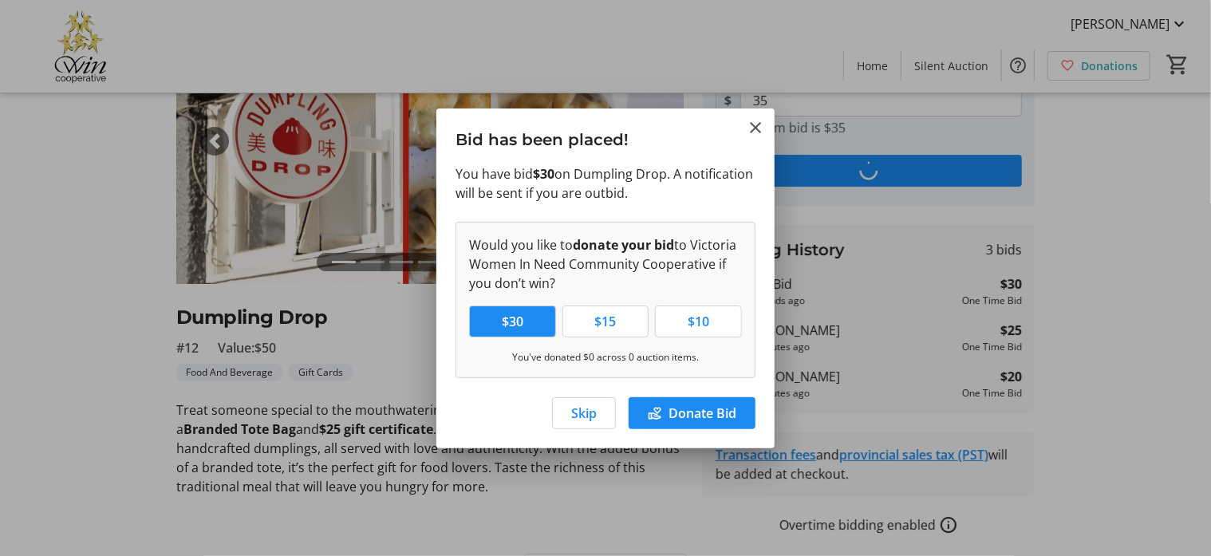
scroll to position [0, 0]
click at [603, 413] on span "button" at bounding box center [584, 413] width 62 height 38
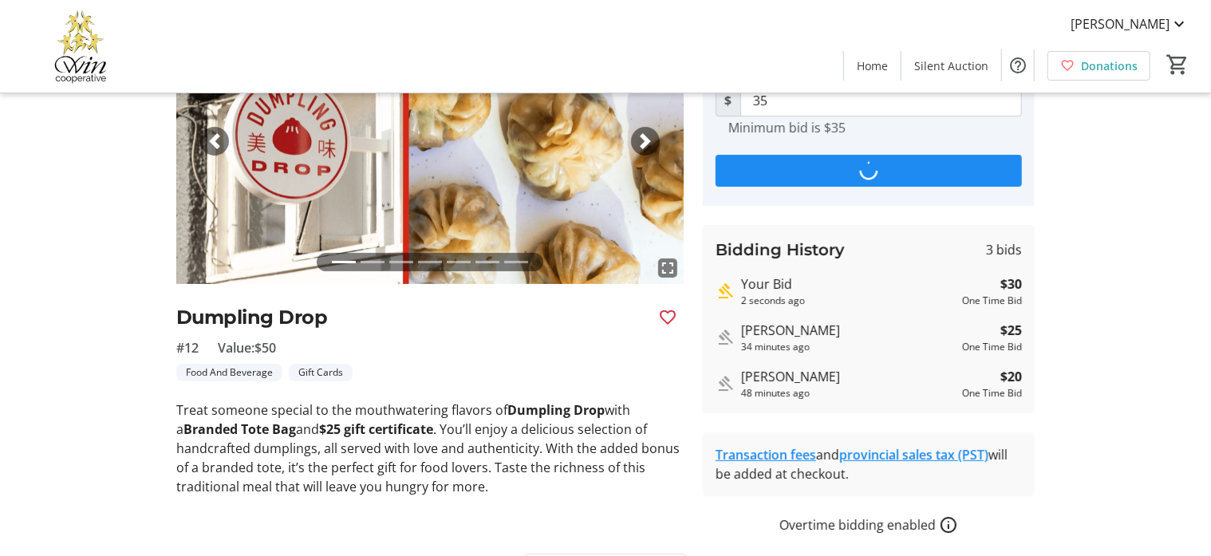
scroll to position [152, 0]
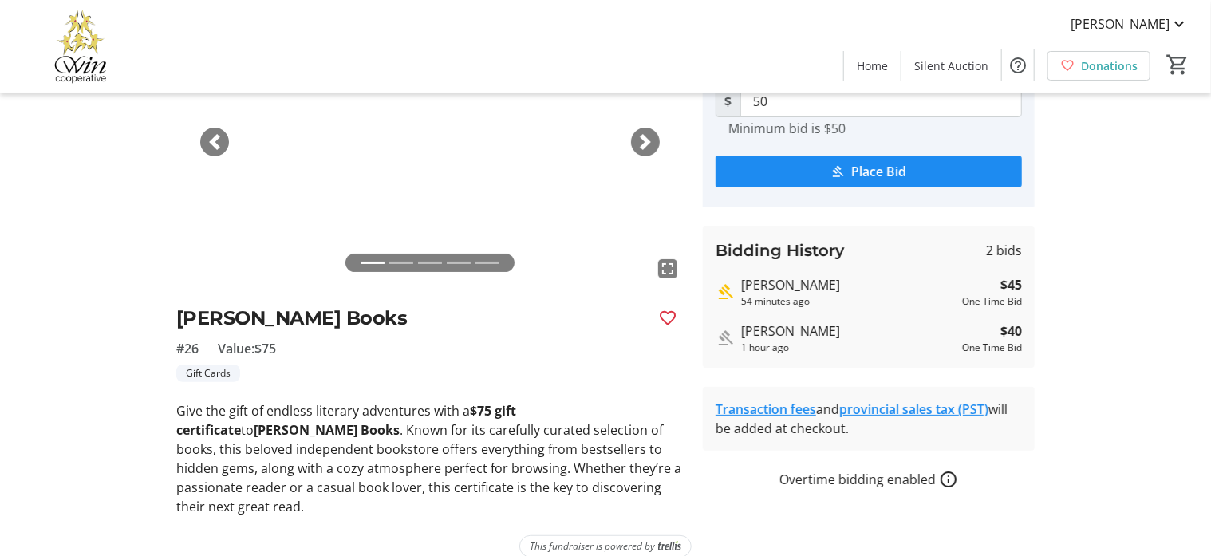
scroll to position [152, 0]
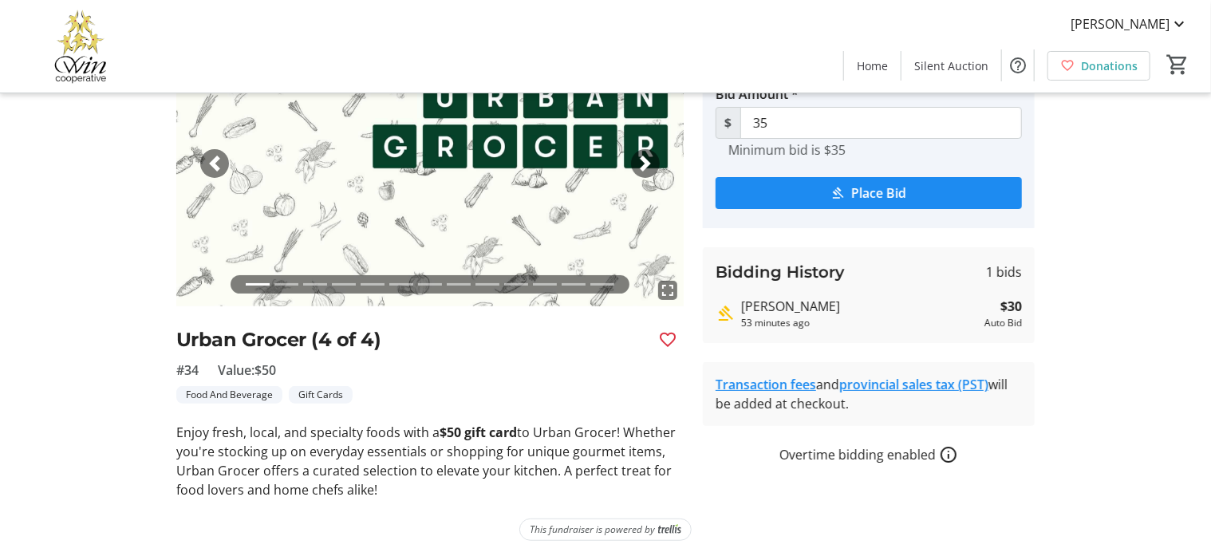
scroll to position [133, 0]
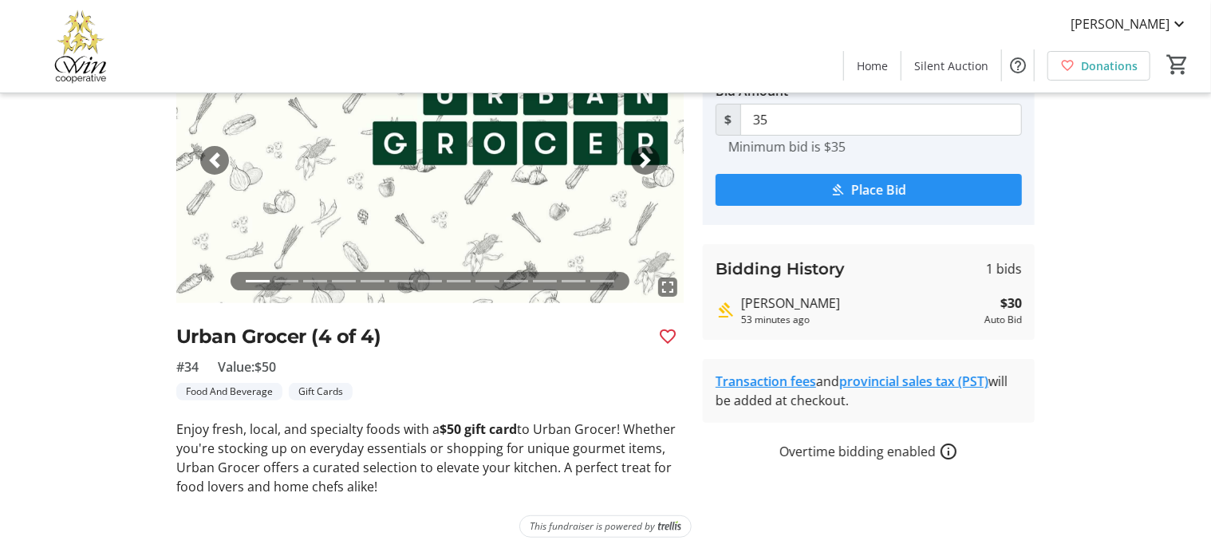
click at [836, 185] on mat-icon "submit" at bounding box center [838, 190] width 14 height 14
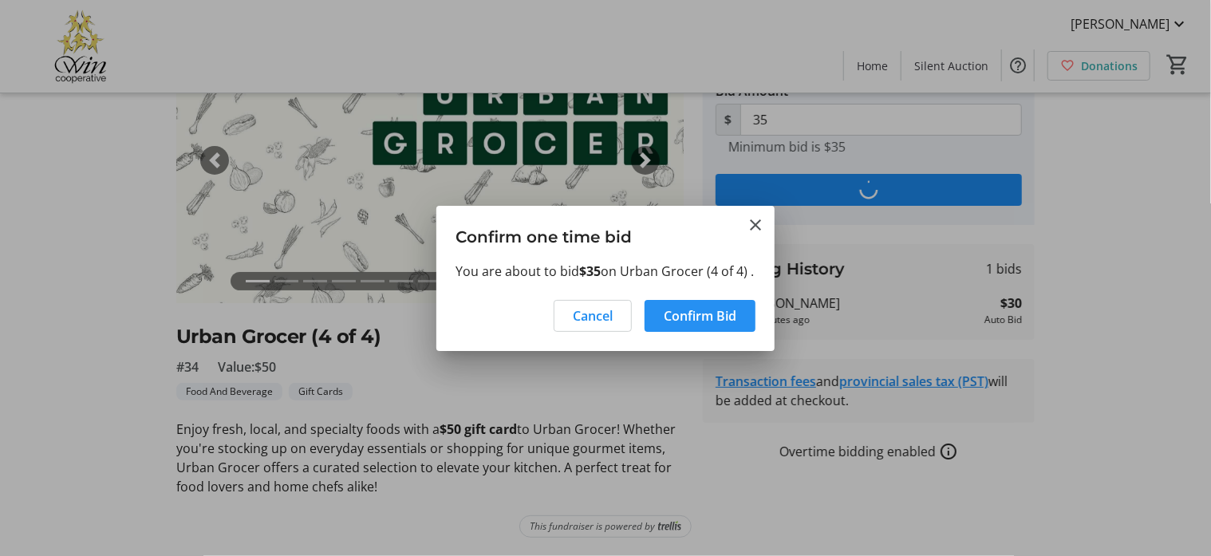
click at [714, 325] on span "Confirm Bid" at bounding box center [700, 315] width 73 height 19
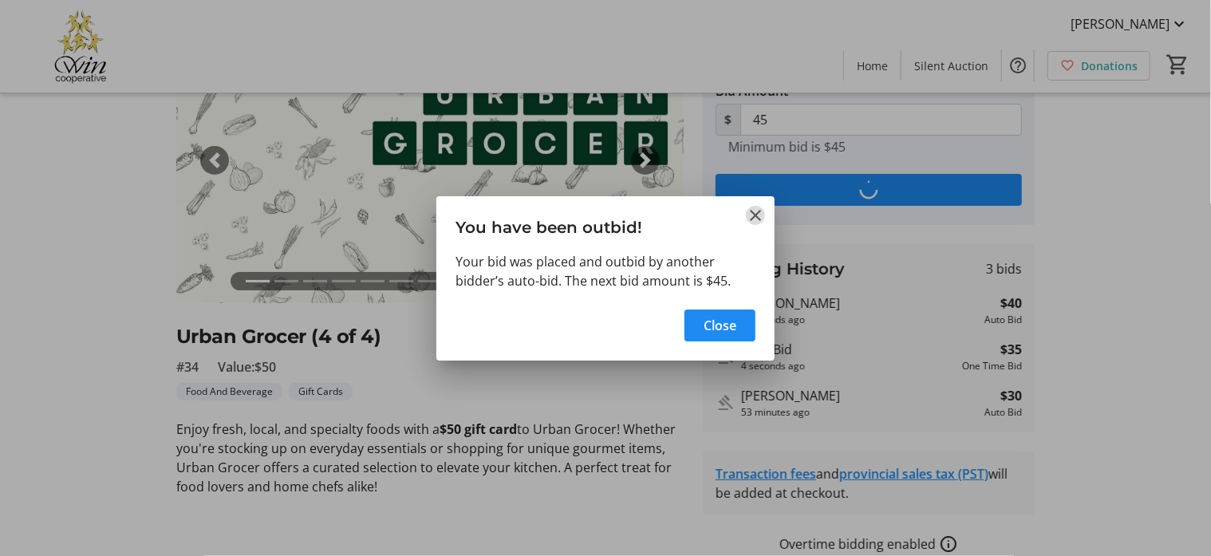
click at [757, 214] on mat-icon "Close" at bounding box center [755, 215] width 19 height 19
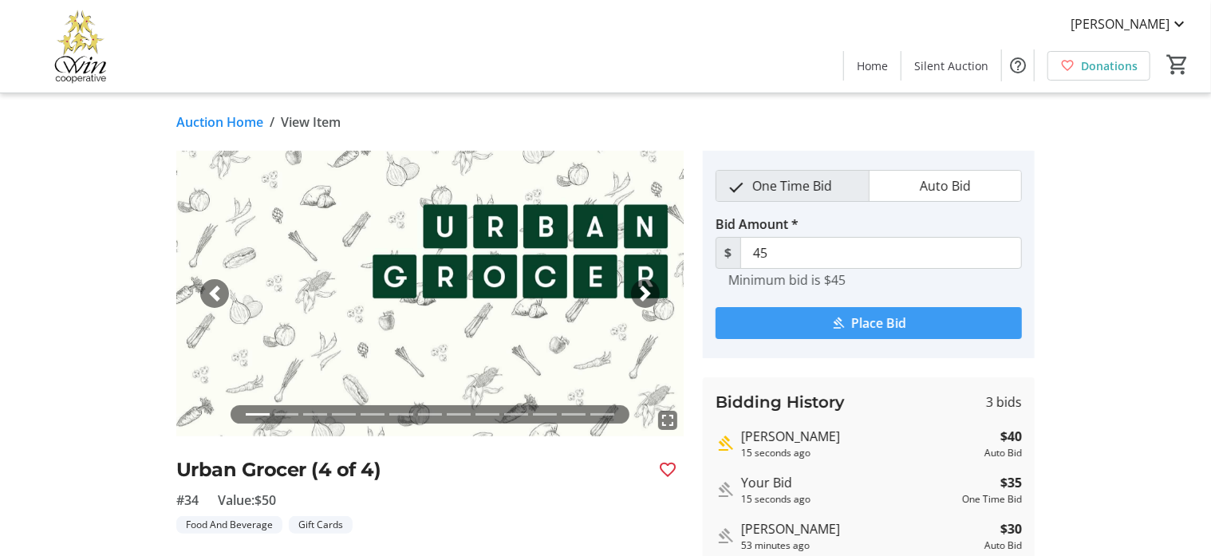
click at [848, 322] on span "submit" at bounding box center [869, 323] width 306 height 38
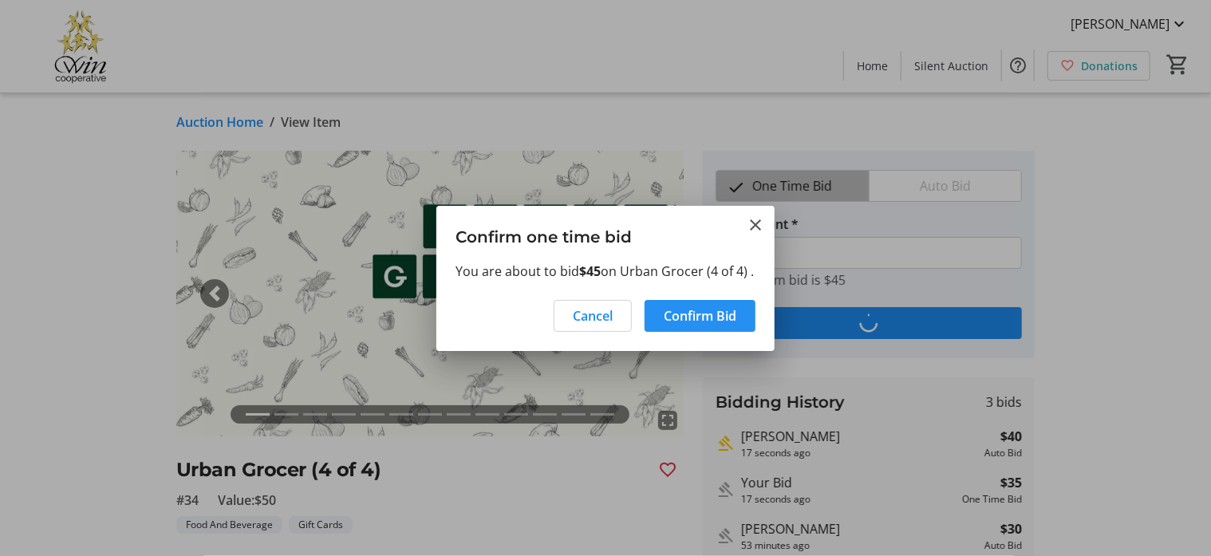
click at [681, 325] on span "Confirm Bid" at bounding box center [700, 315] width 73 height 19
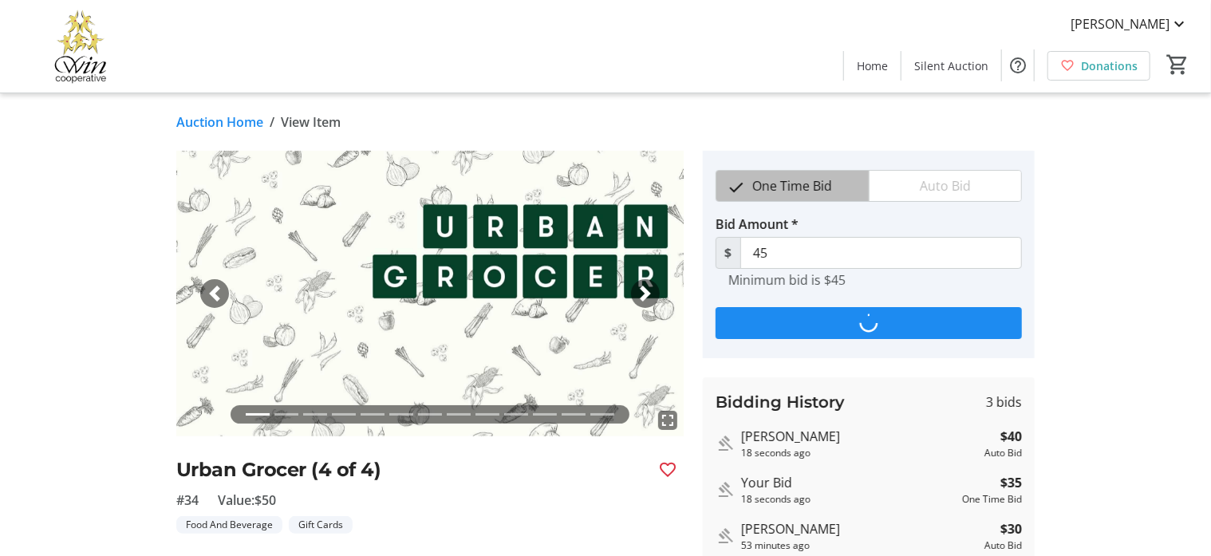
type input "55"
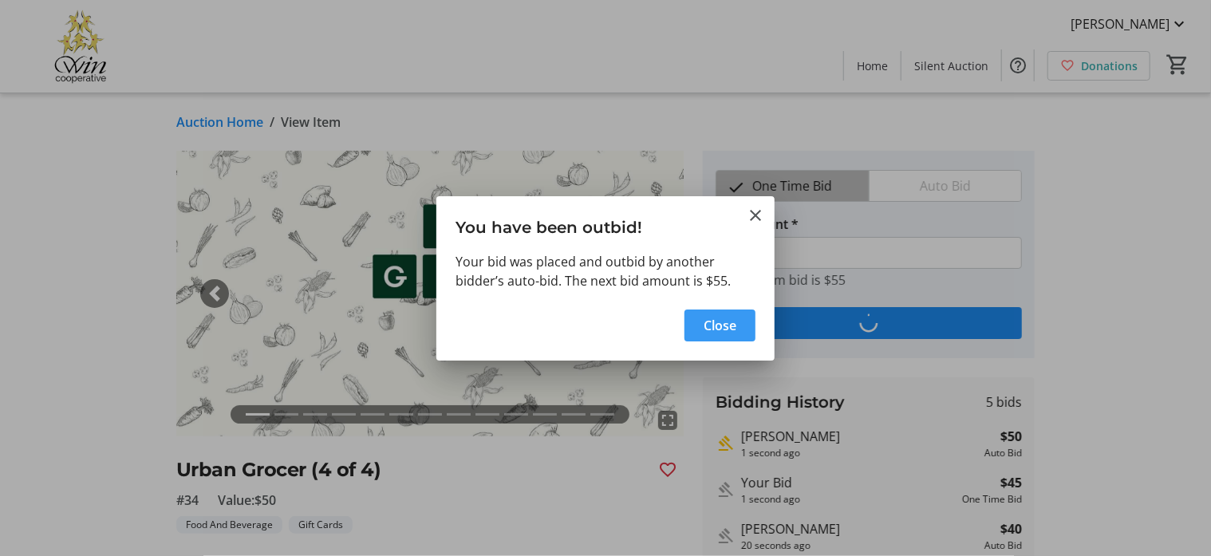
click at [704, 328] on span "Close" at bounding box center [720, 325] width 33 height 19
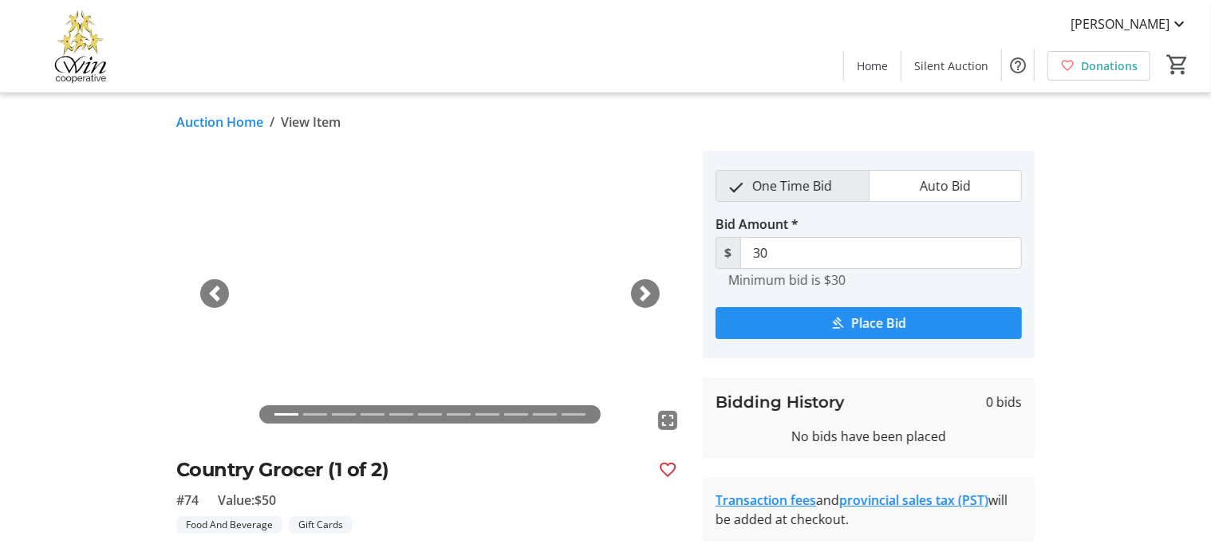
click at [842, 321] on mat-icon "submit" at bounding box center [838, 323] width 14 height 14
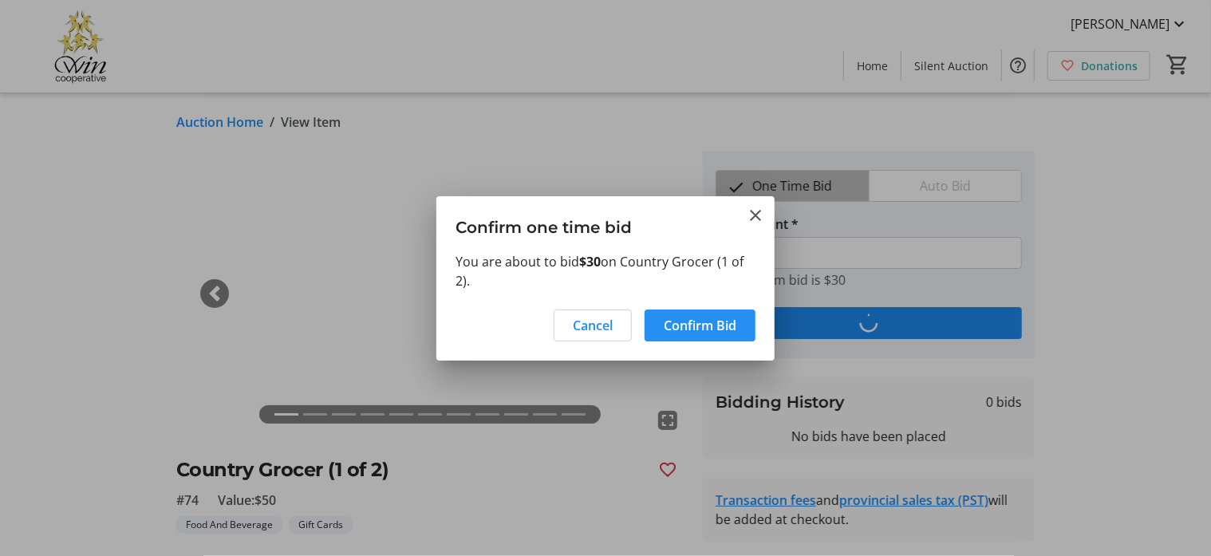
click at [720, 329] on span "Confirm Bid" at bounding box center [700, 325] width 73 height 19
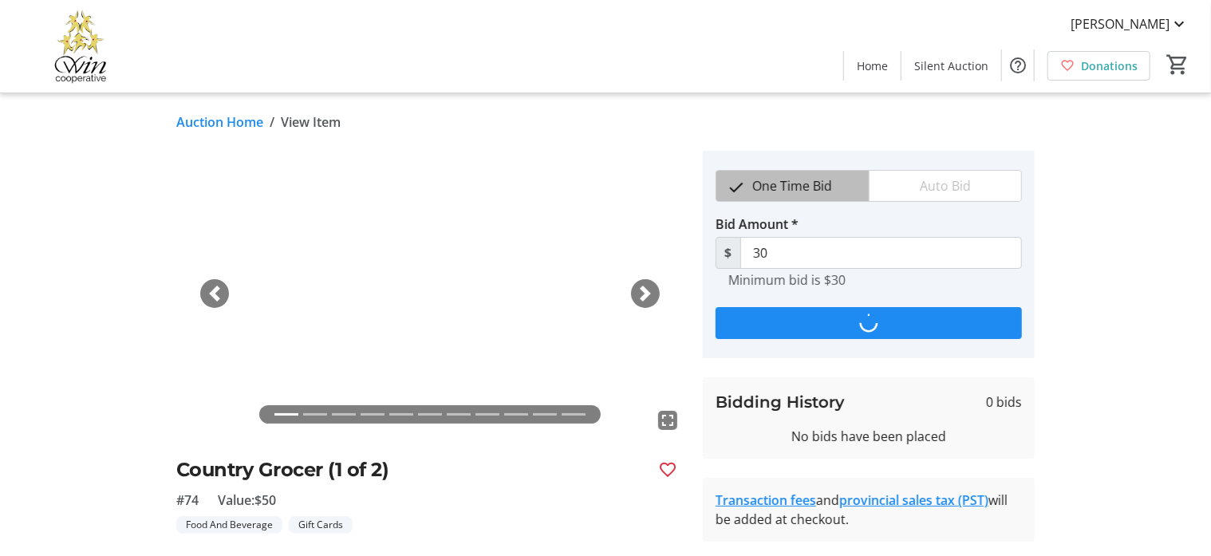
type input "35"
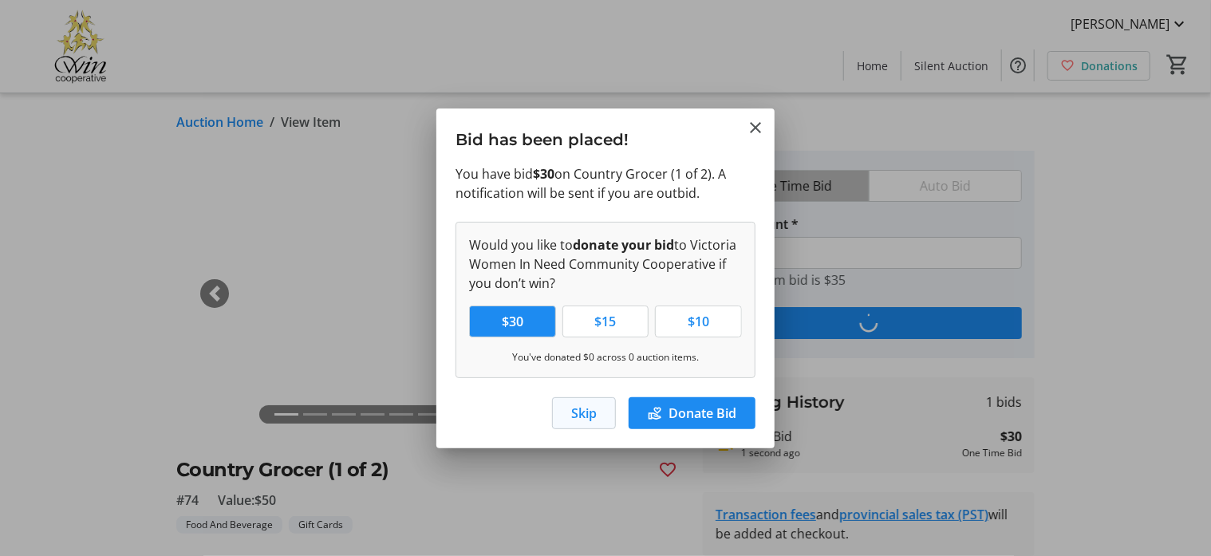
click at [581, 416] on span "Skip" at bounding box center [584, 413] width 26 height 19
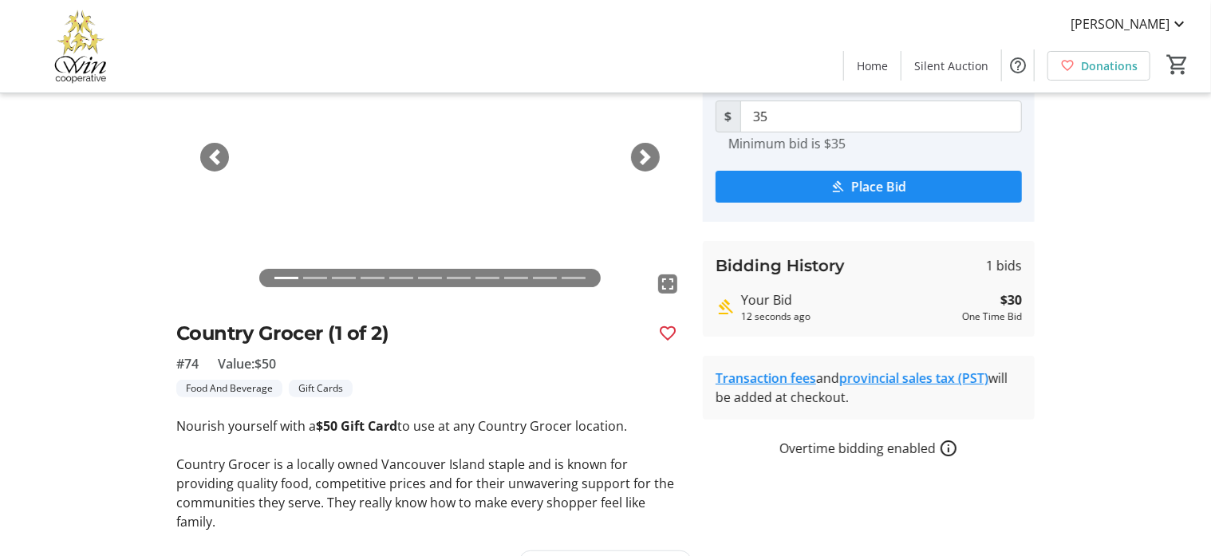
scroll to position [172, 0]
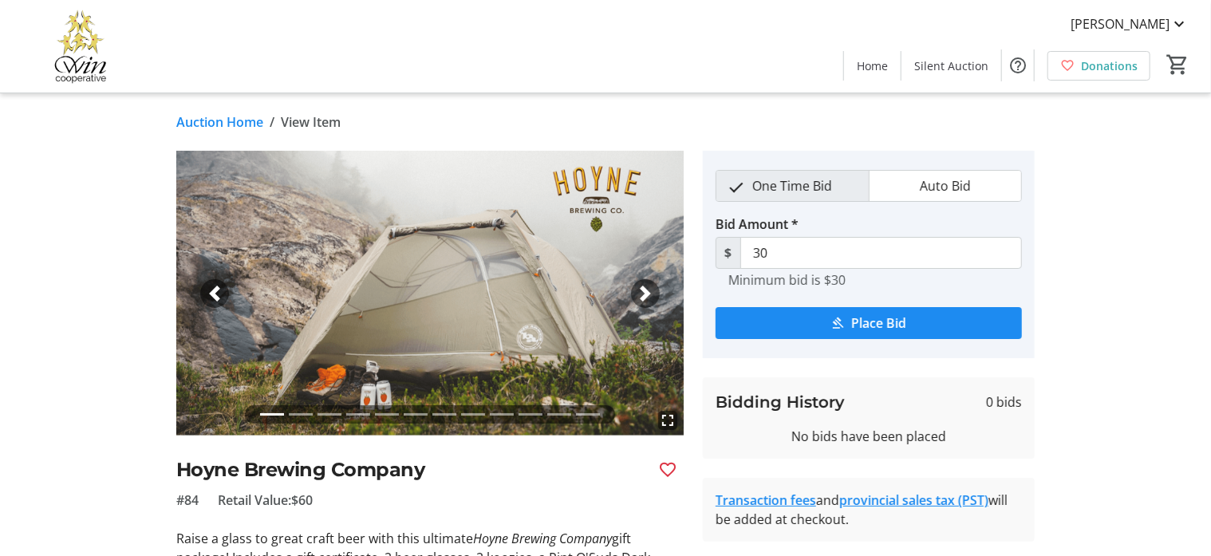
scroll to position [99, 0]
